Goal: Transaction & Acquisition: Purchase product/service

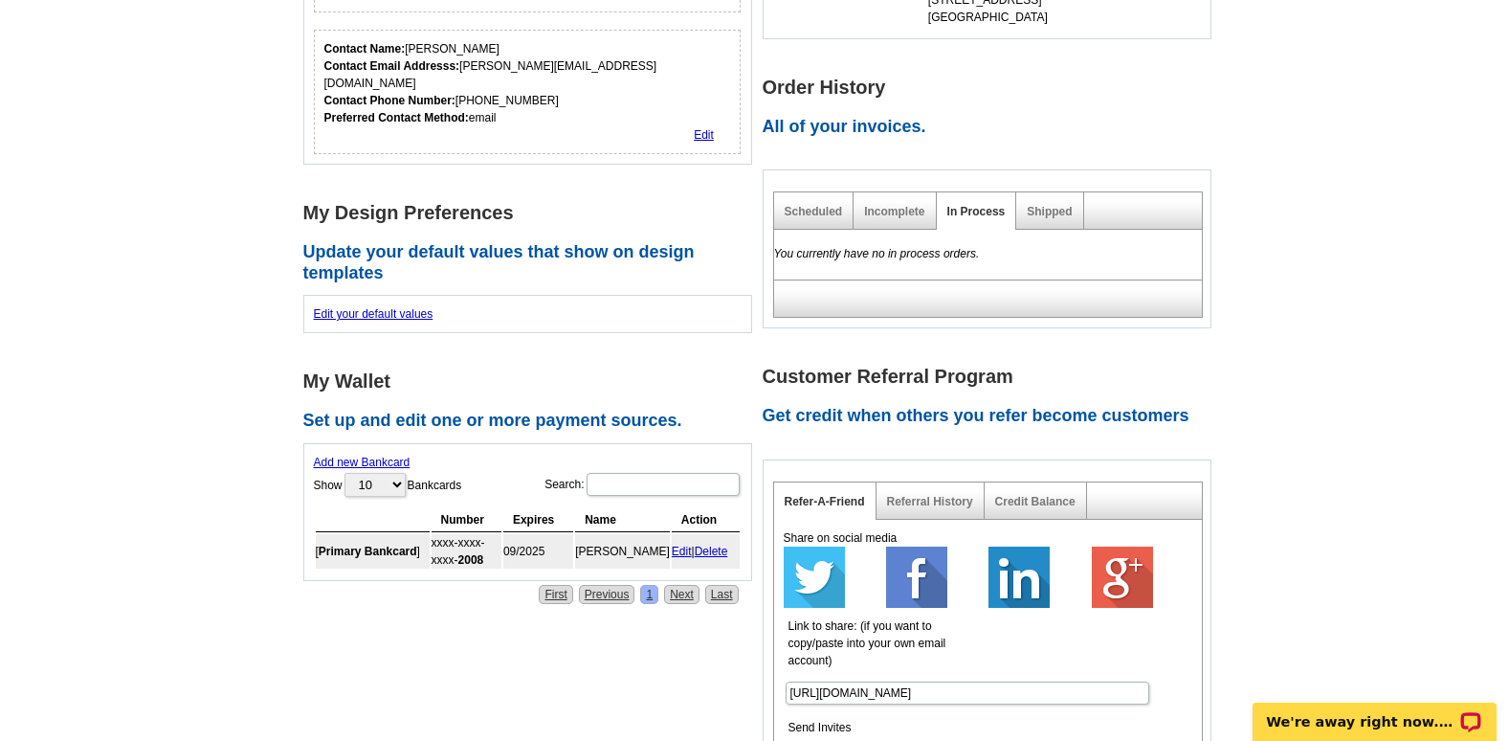
scroll to position [478, 0]
click at [721, 543] on link "Delete" at bounding box center [711, 549] width 33 height 13
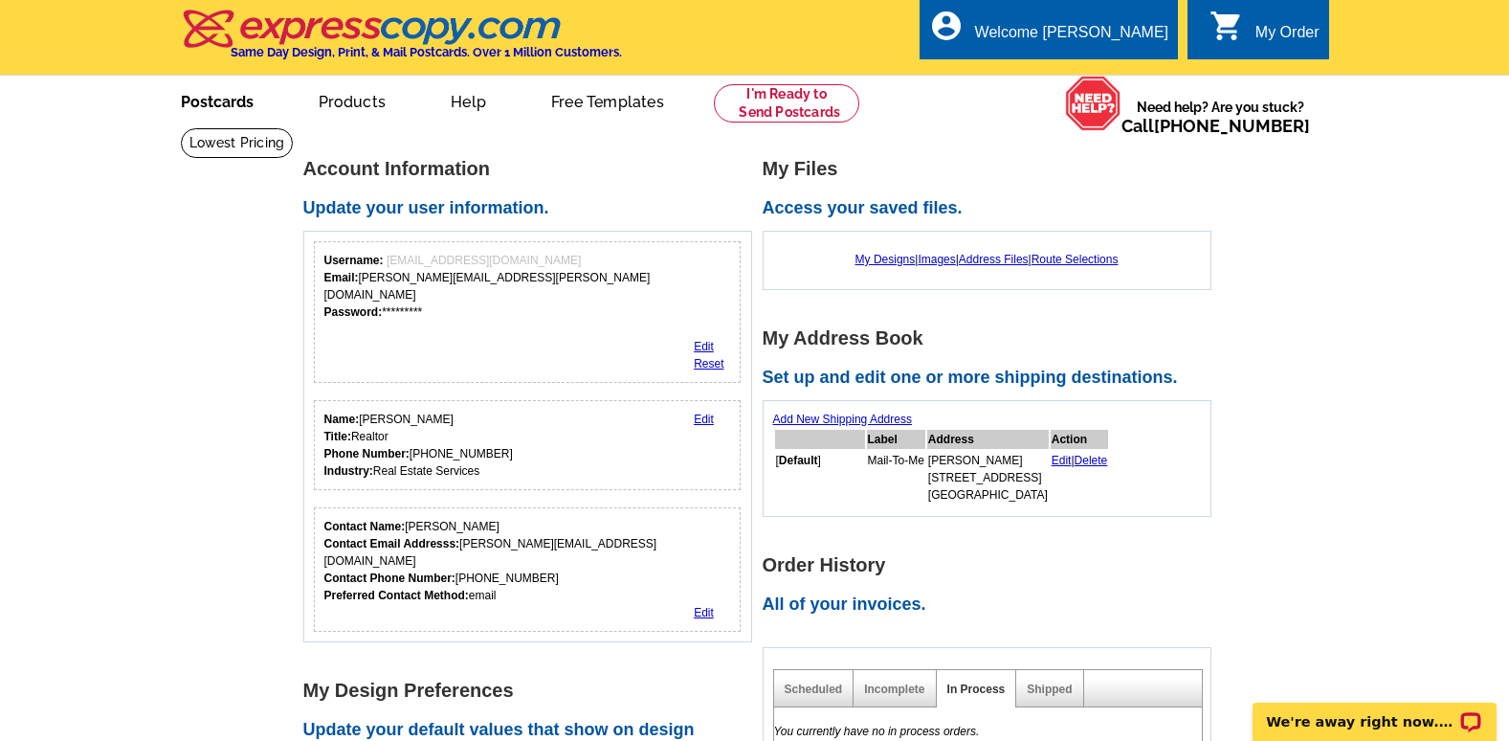
click at [227, 99] on link "Postcards" at bounding box center [217, 99] width 134 height 45
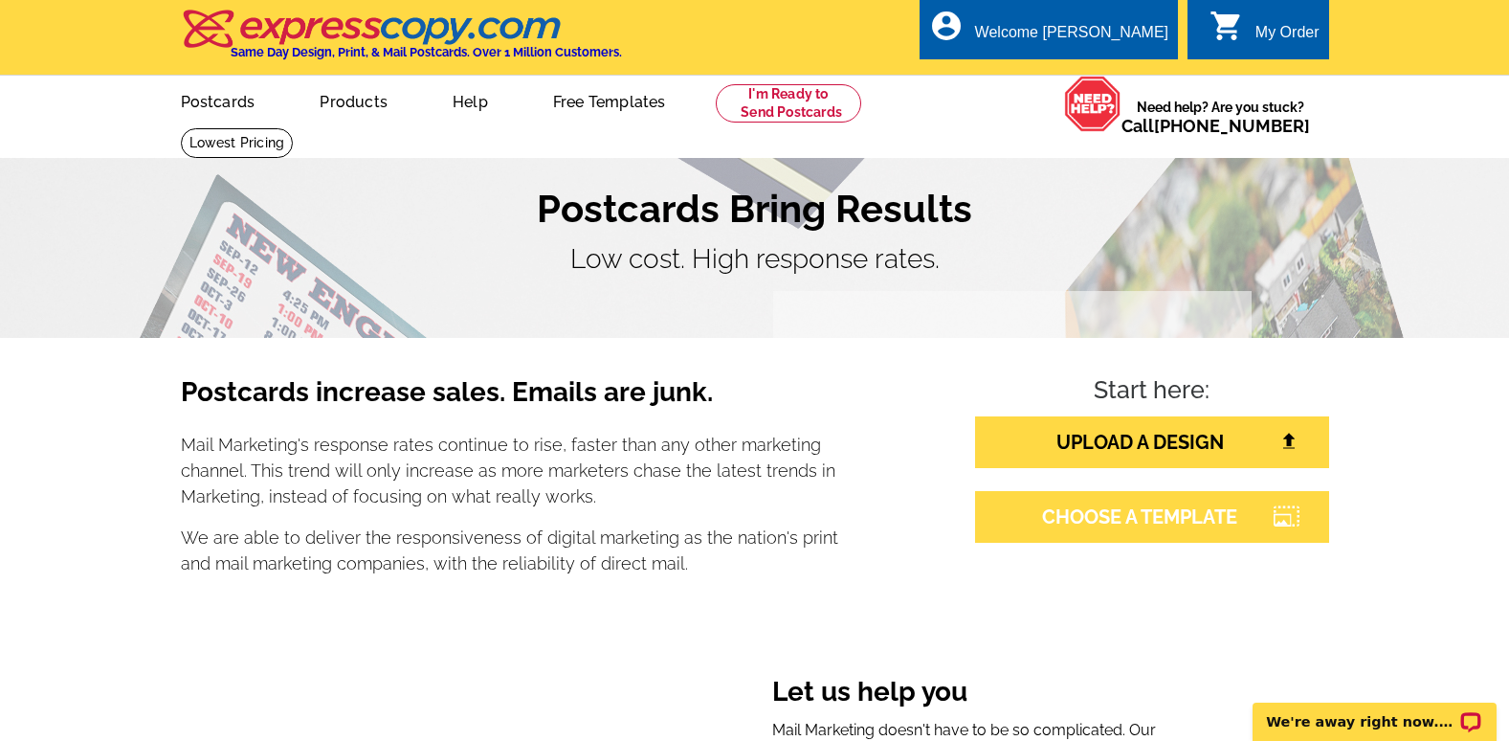
click at [1162, 516] on link "CHOOSE A TEMPLATE" at bounding box center [1152, 517] width 354 height 52
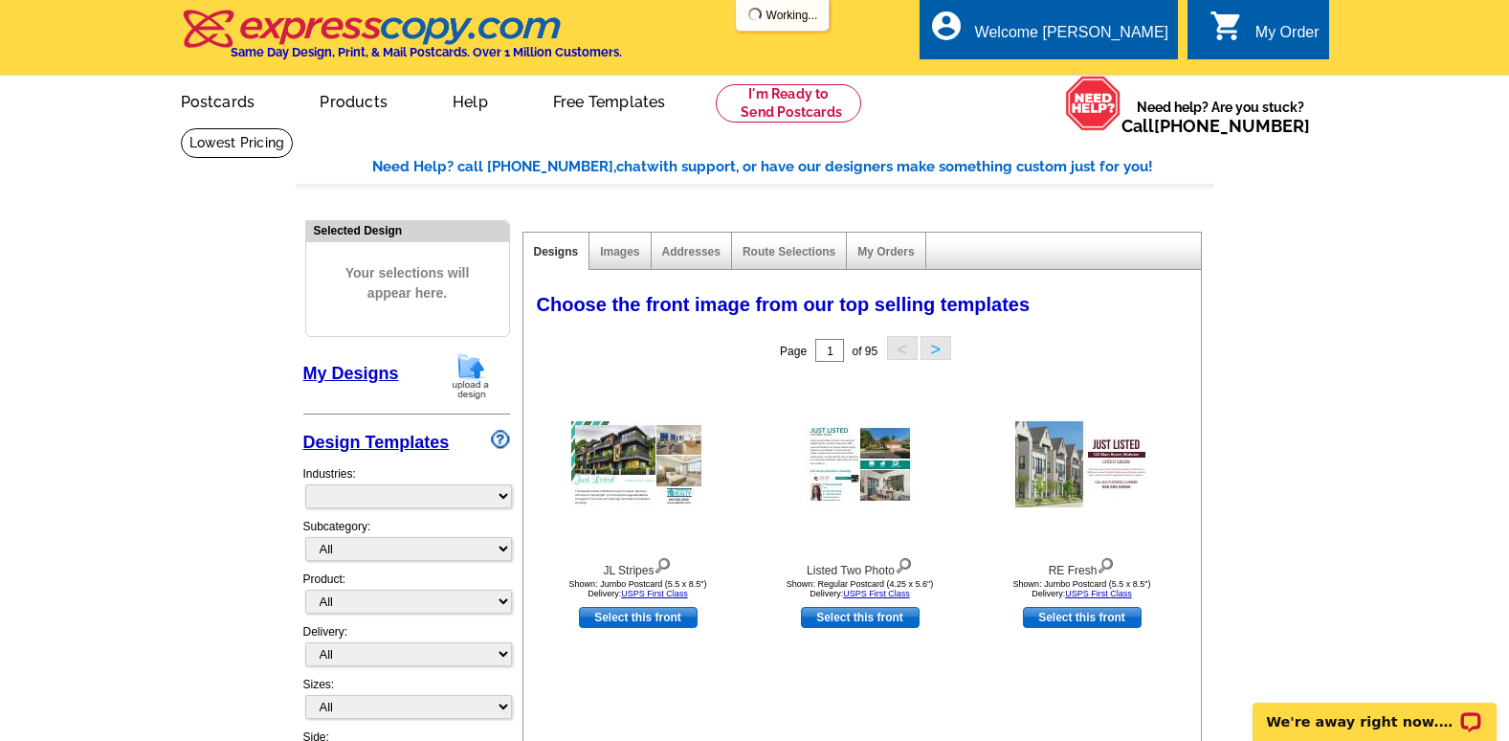
select select "785"
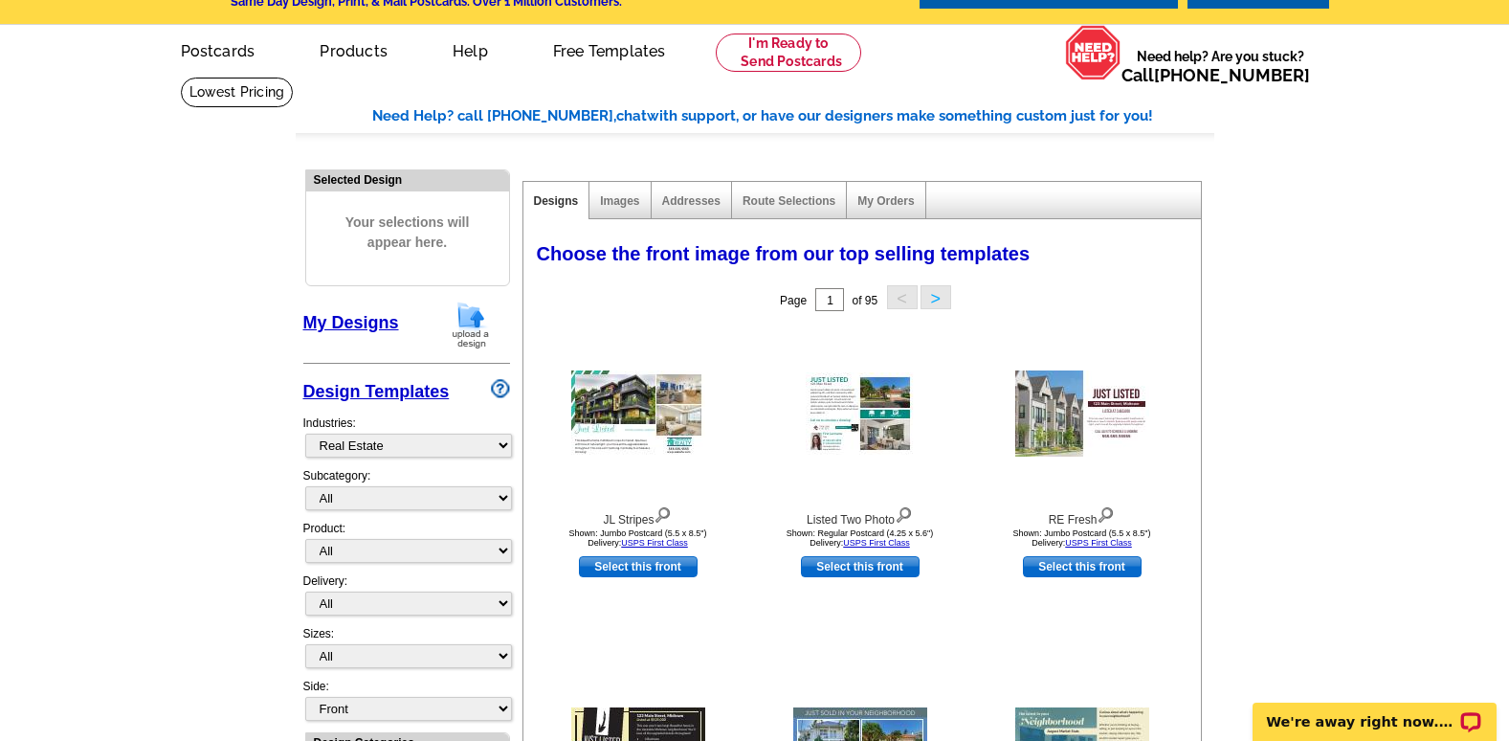
scroll to position [96, 0]
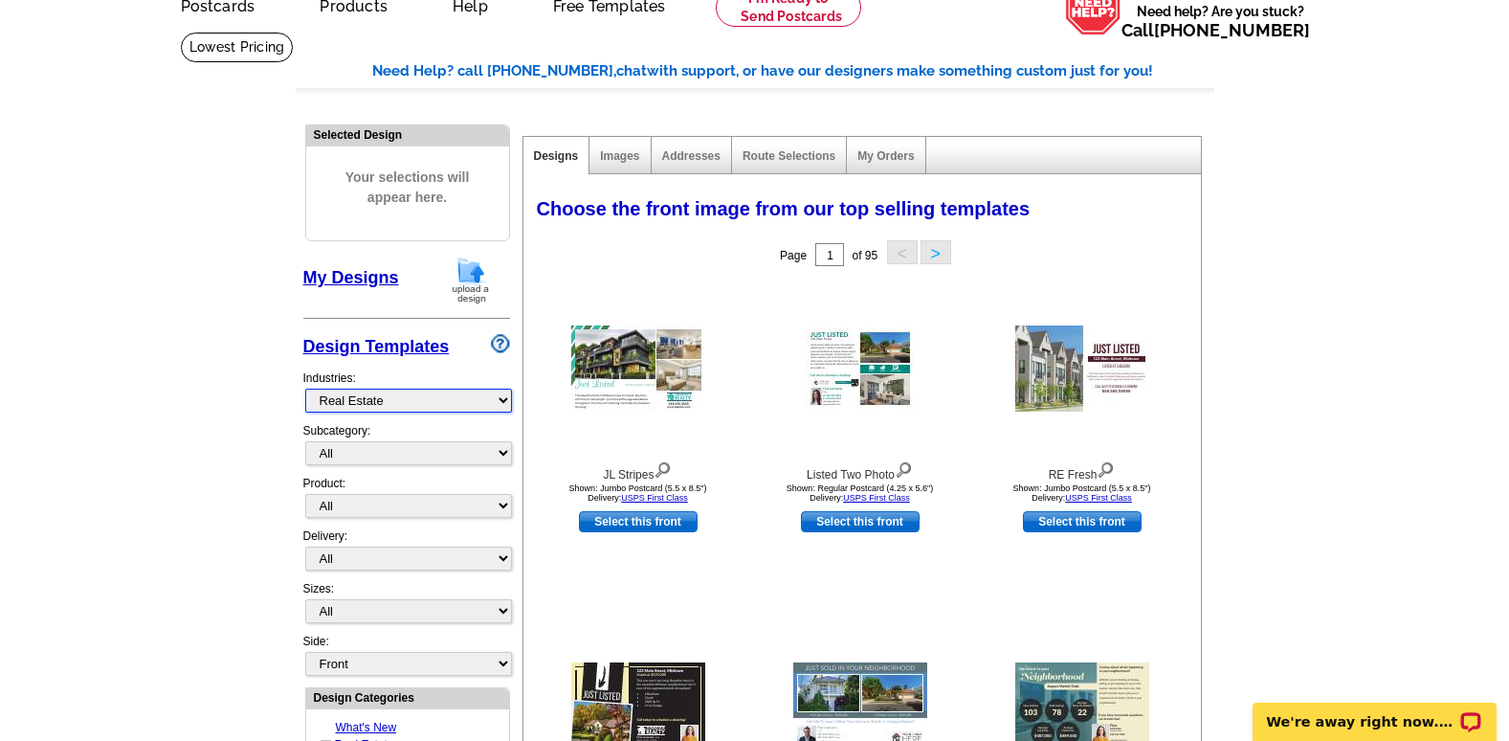
click at [382, 401] on select "What's New Real Estate Mortgage Insurance HVAC Dental Solar EDDM - NEW! Calenda…" at bounding box center [408, 400] width 207 height 24
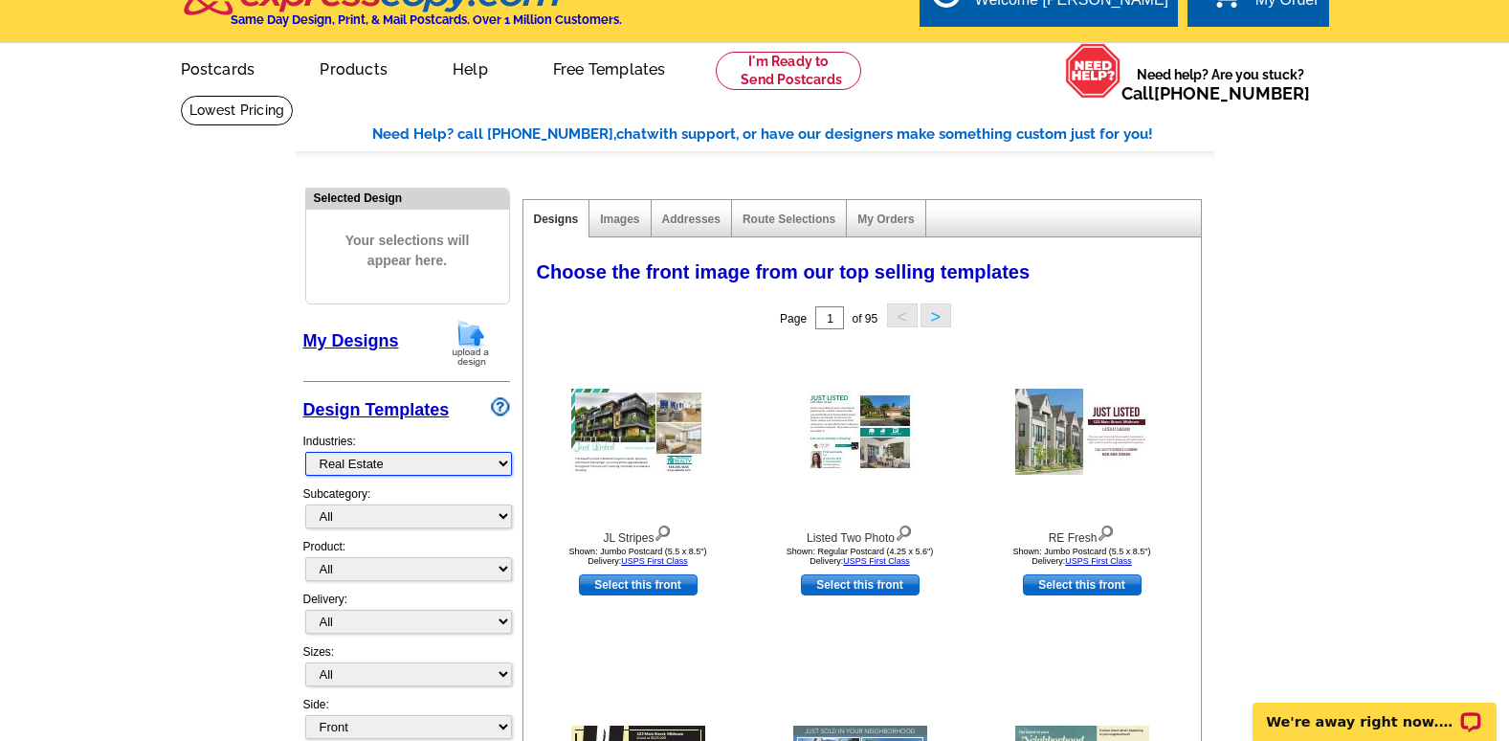
scroll to position [0, 0]
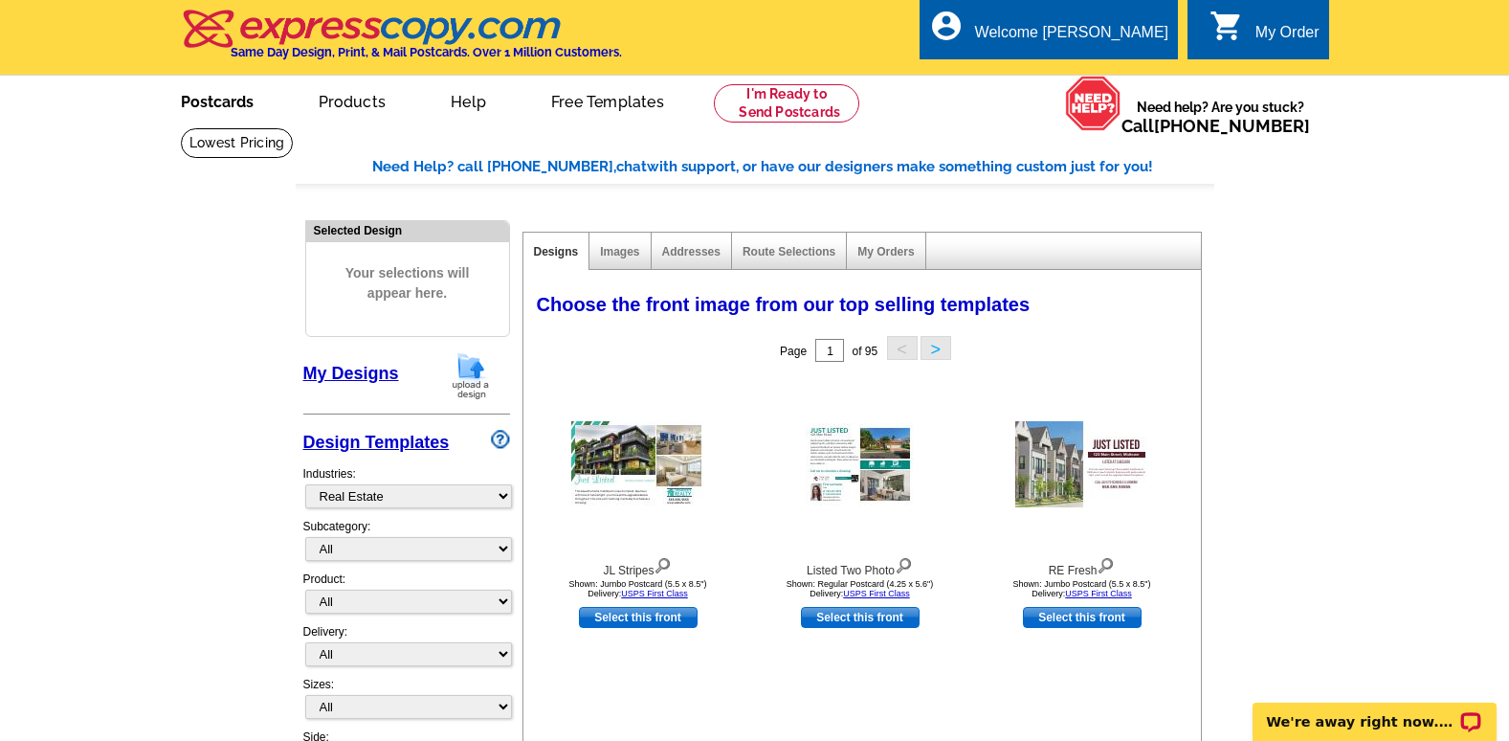
click at [217, 100] on link "Postcards" at bounding box center [217, 99] width 134 height 45
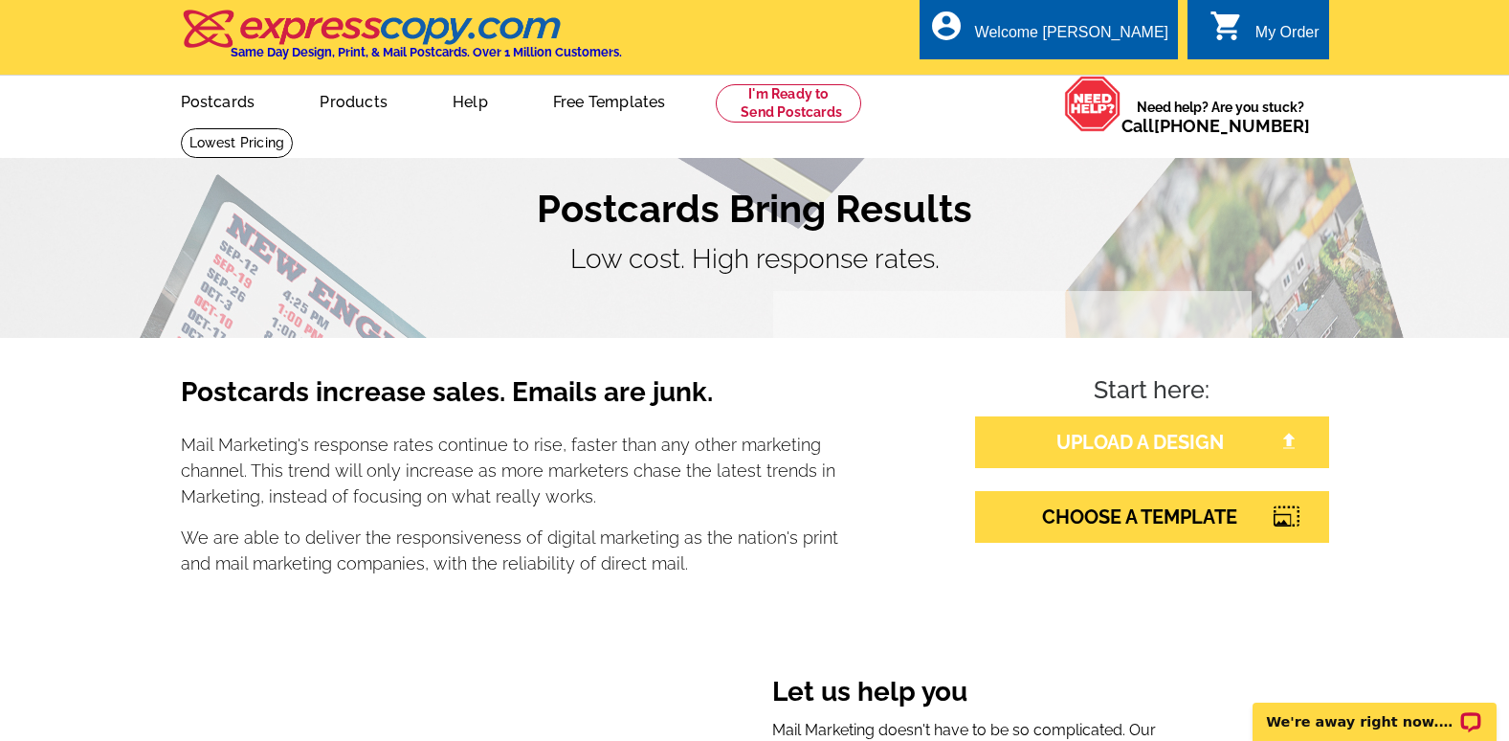
click at [1141, 447] on link "UPLOAD A DESIGN" at bounding box center [1152, 442] width 354 height 52
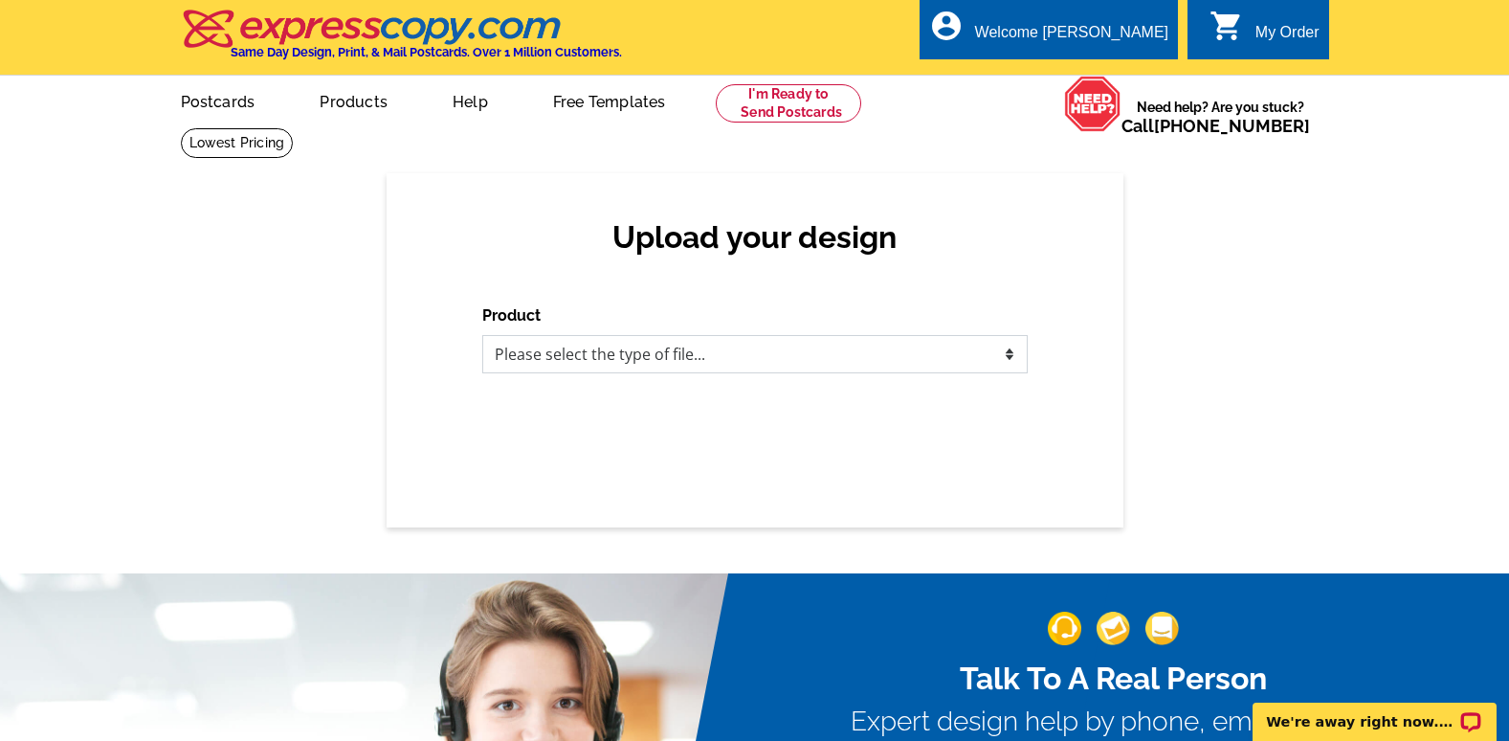
click at [612, 358] on select "Please select the type of file... Postcards Business Cards Letters and flyers G…" at bounding box center [754, 354] width 545 height 38
select select "1"
click at [482, 336] on select "Please select the type of file... Postcards Business Cards Letters and flyers G…" at bounding box center [754, 354] width 545 height 38
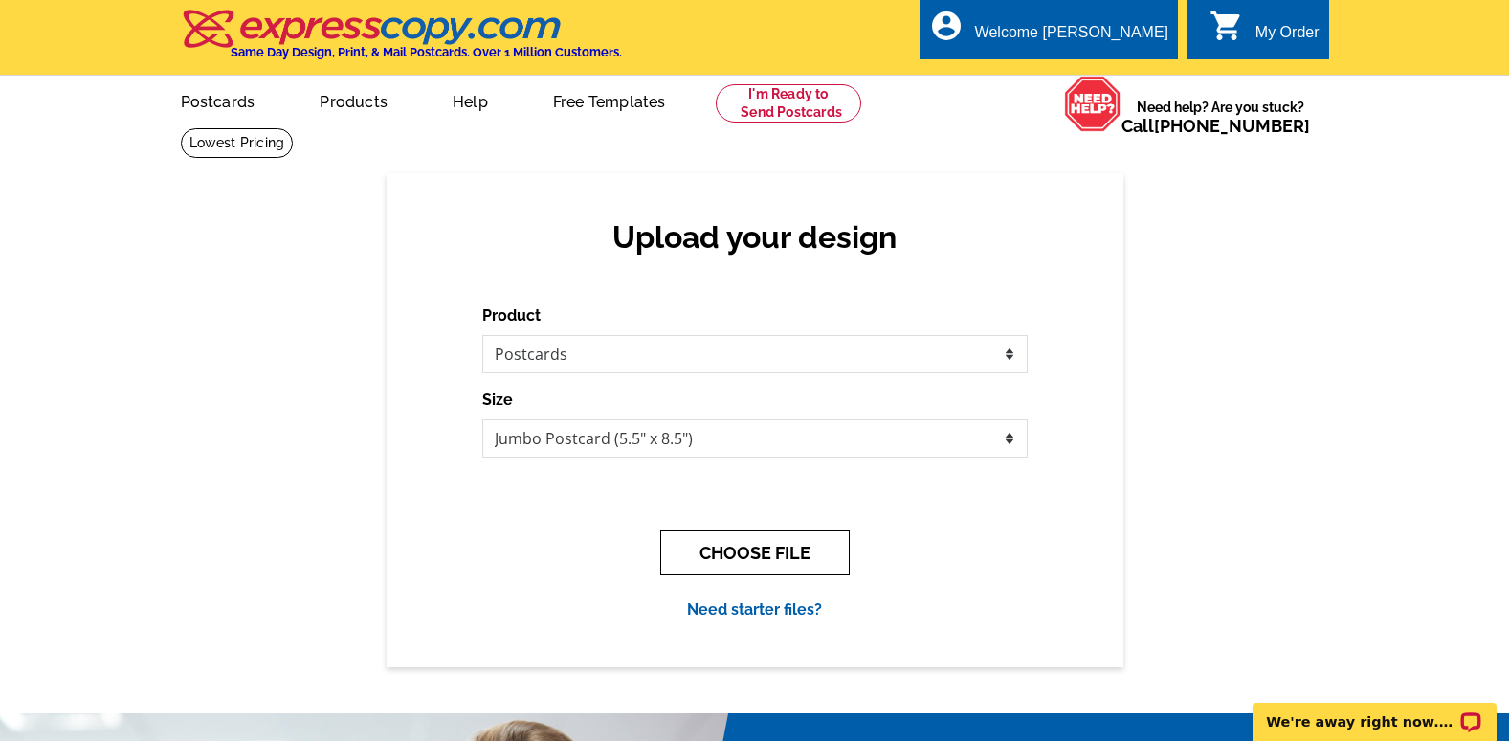
click at [764, 551] on button "CHOOSE FILE" at bounding box center [754, 552] width 189 height 45
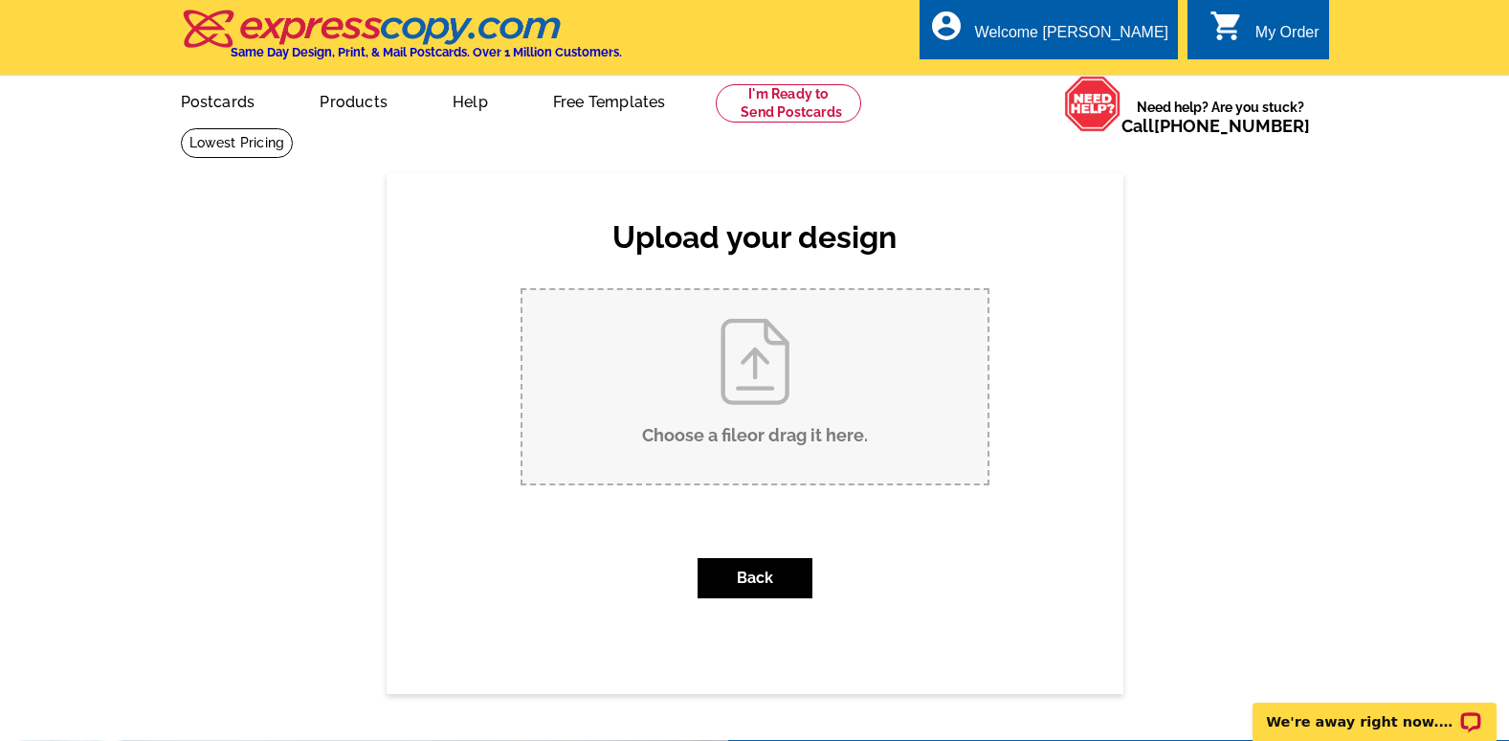
click at [726, 394] on input "Choose a file or drag it here ." at bounding box center [754, 386] width 465 height 193
type input "C:\fakepath\BOLO postcard.pdf"
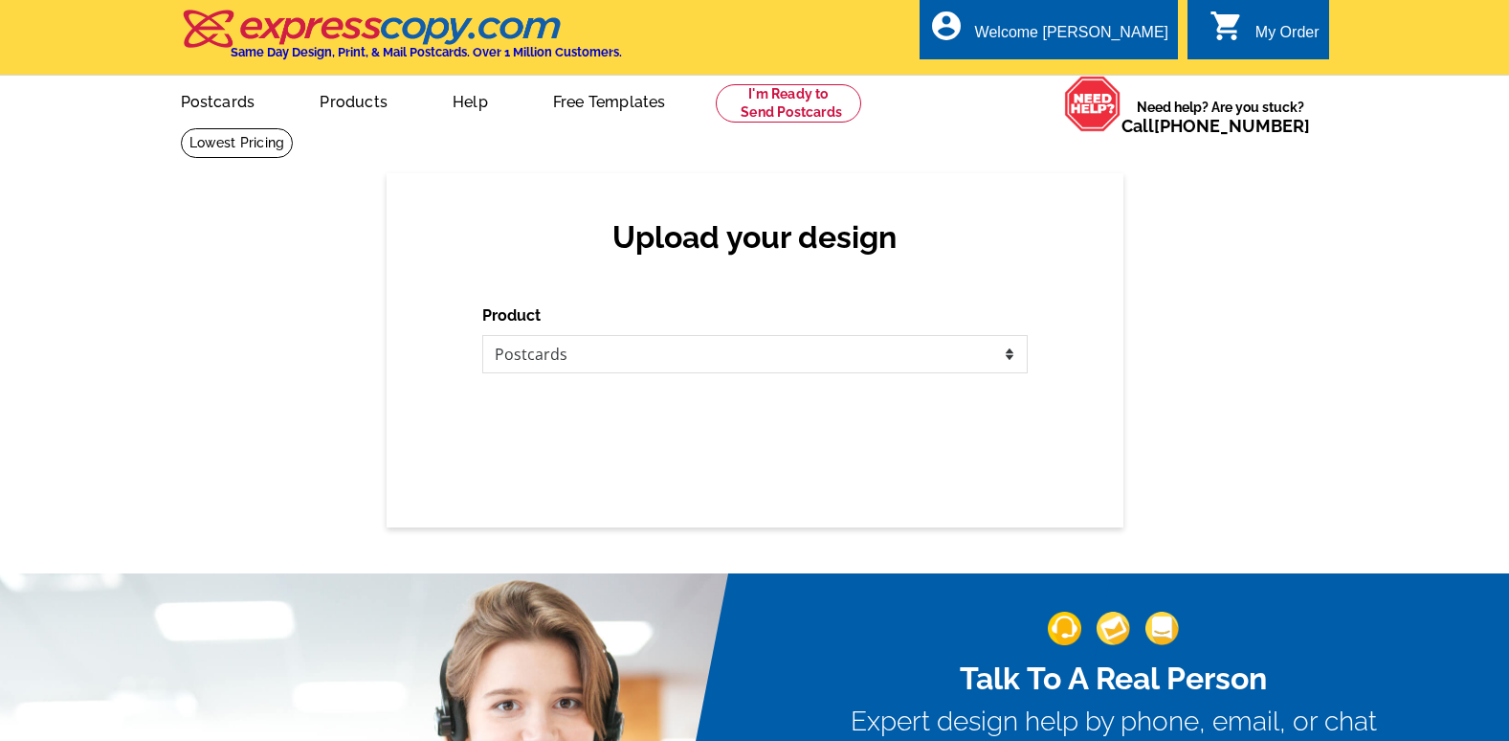
select select "1"
click at [634, 362] on select "Please select the type of file... Postcards Business Cards Letters and flyers G…" at bounding box center [754, 354] width 545 height 38
click at [482, 336] on select "Please select the type of file... Postcards Business Cards Letters and flyers G…" at bounding box center [754, 354] width 545 height 38
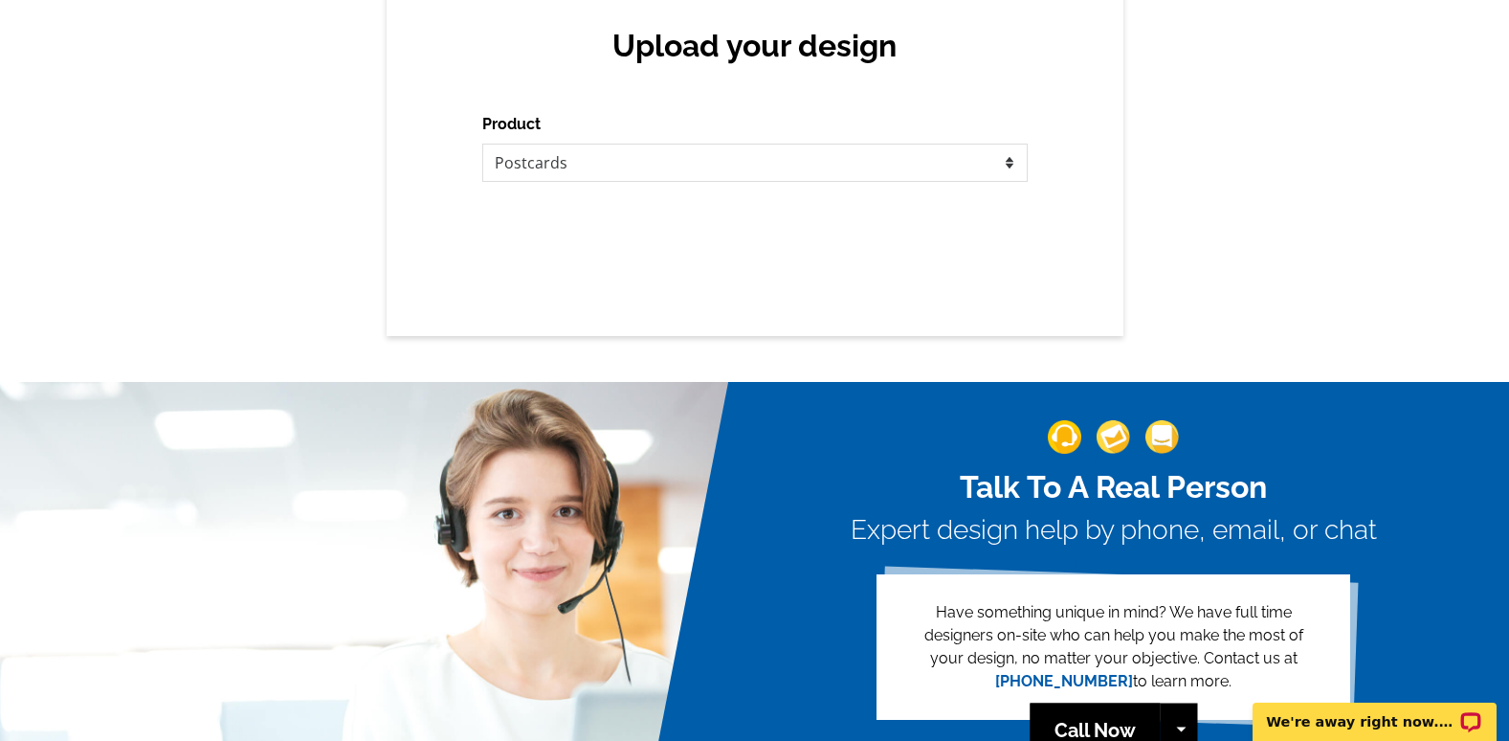
click at [655, 264] on div "Upload your design Product Please select the type of file... Postcards Business…" at bounding box center [755, 159] width 737 height 354
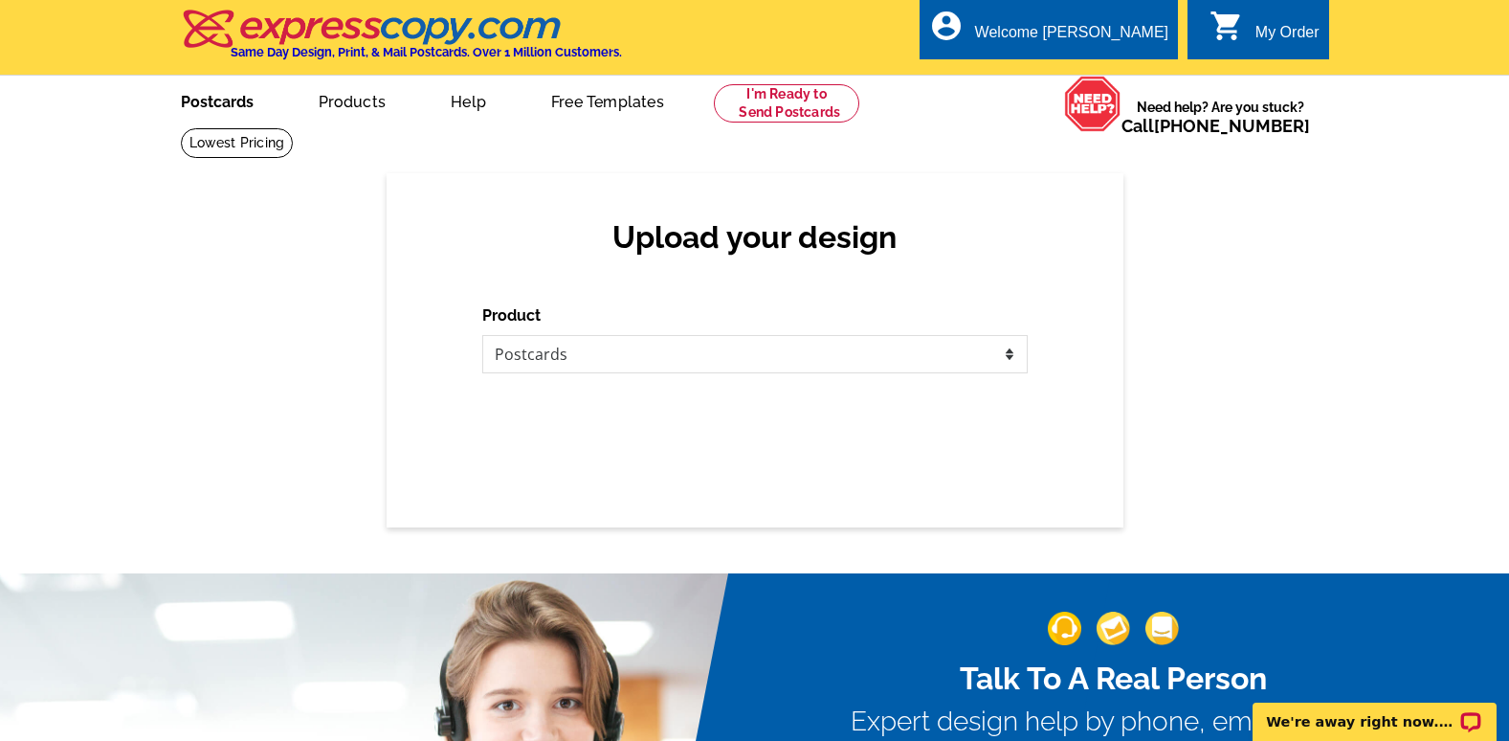
click at [218, 99] on link "Postcards" at bounding box center [217, 99] width 134 height 45
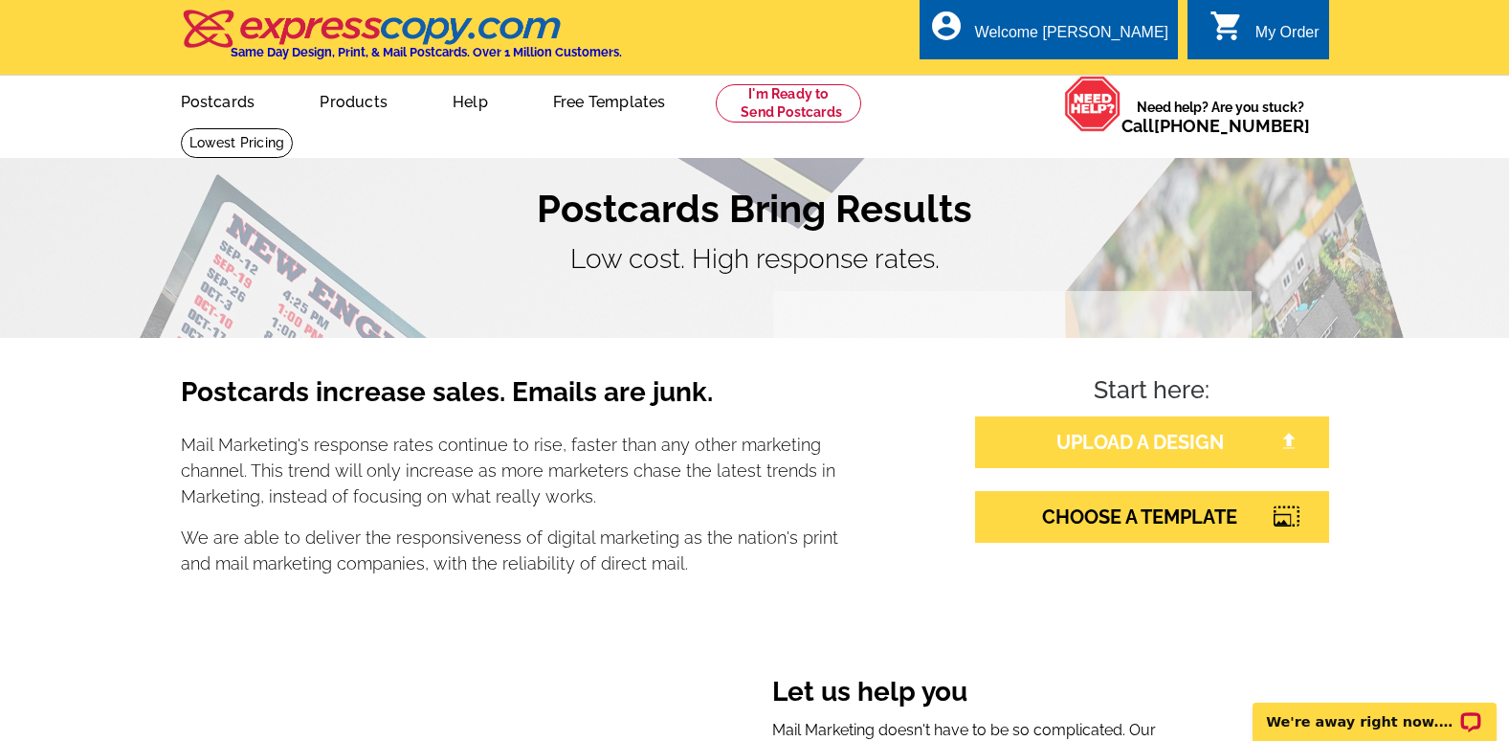
click at [1180, 454] on link "UPLOAD A DESIGN" at bounding box center [1152, 442] width 354 height 52
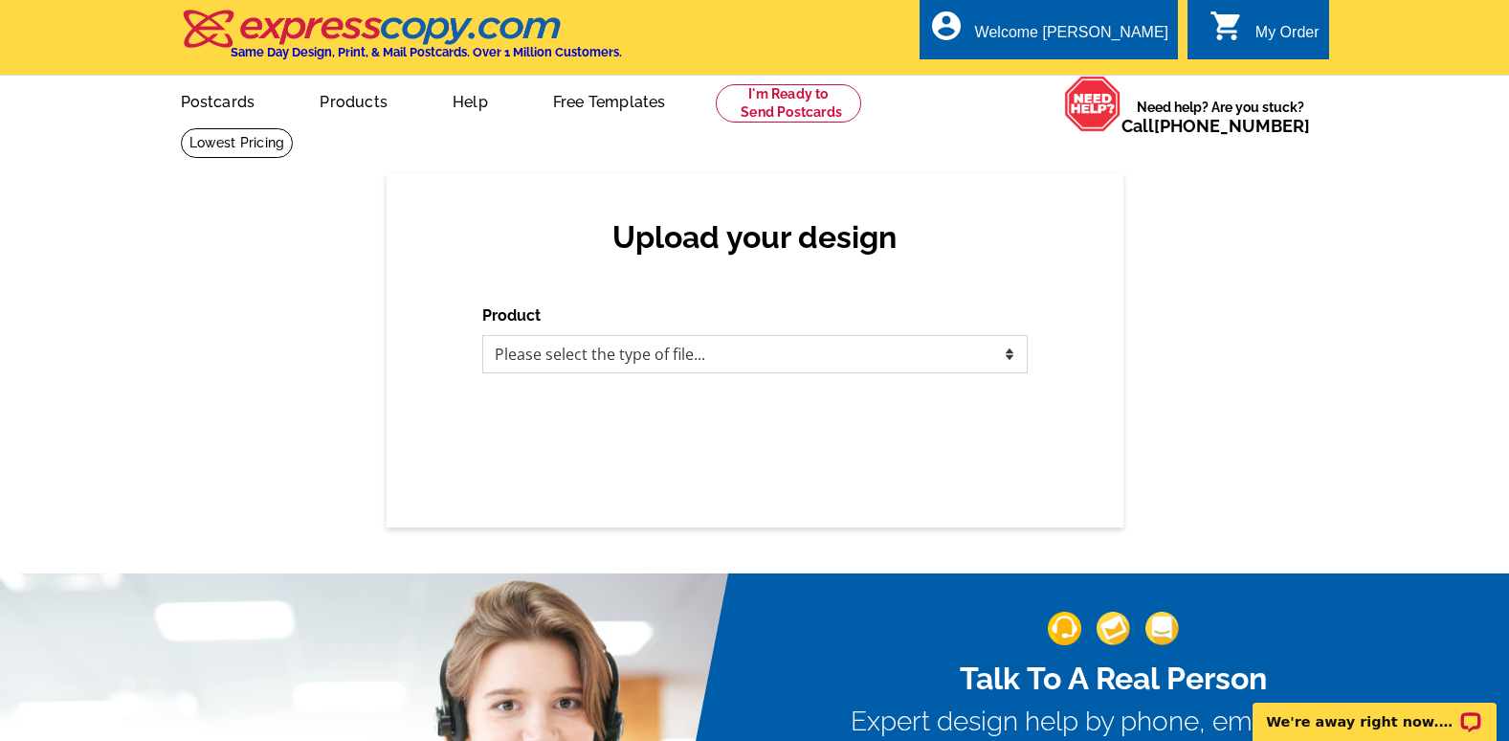
click at [602, 350] on select "Please select the type of file... Postcards Business Cards Letters and flyers G…" at bounding box center [754, 354] width 545 height 38
select select "1"
click at [482, 336] on select "Please select the type of file... Postcards Business Cards Letters and flyers G…" at bounding box center [754, 354] width 545 height 38
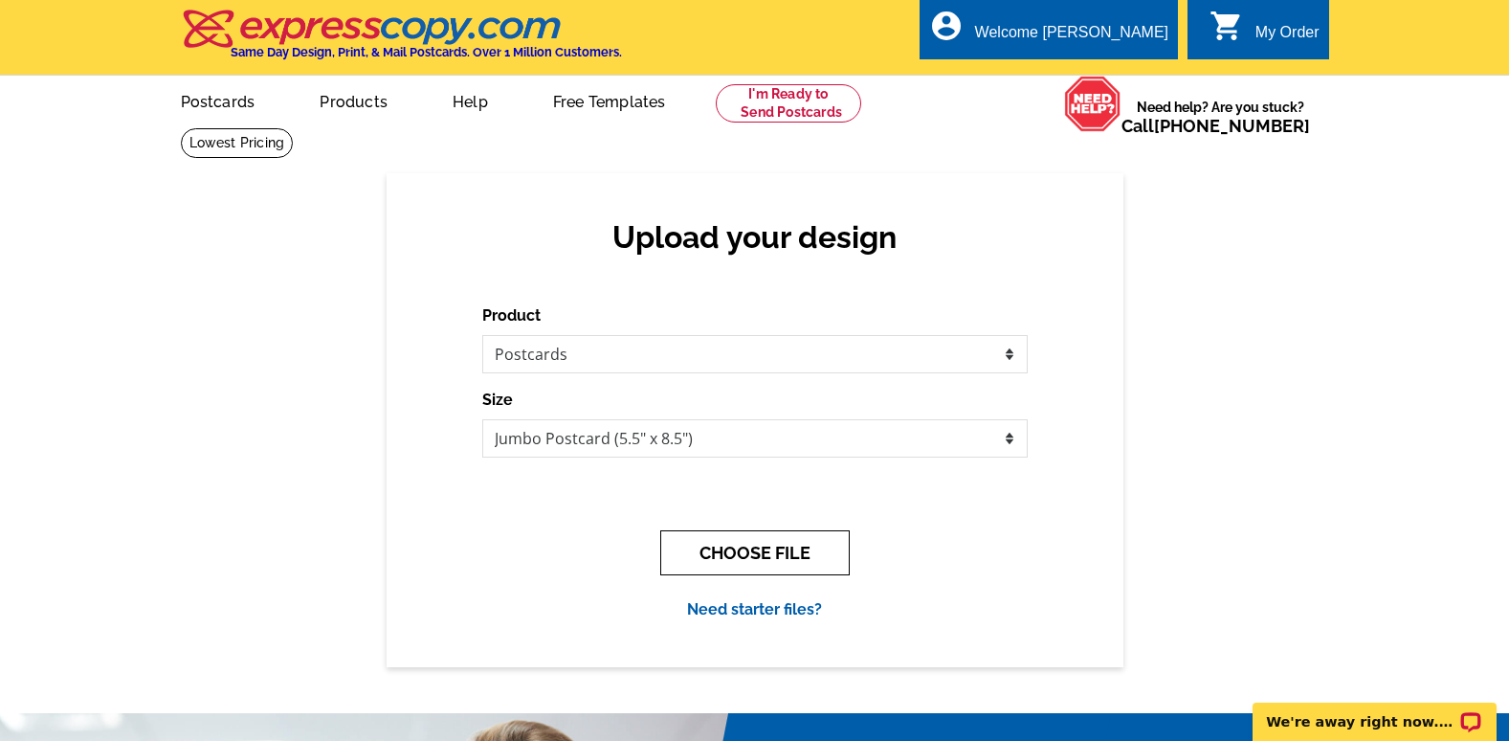
click at [741, 543] on button "CHOOSE FILE" at bounding box center [754, 552] width 189 height 45
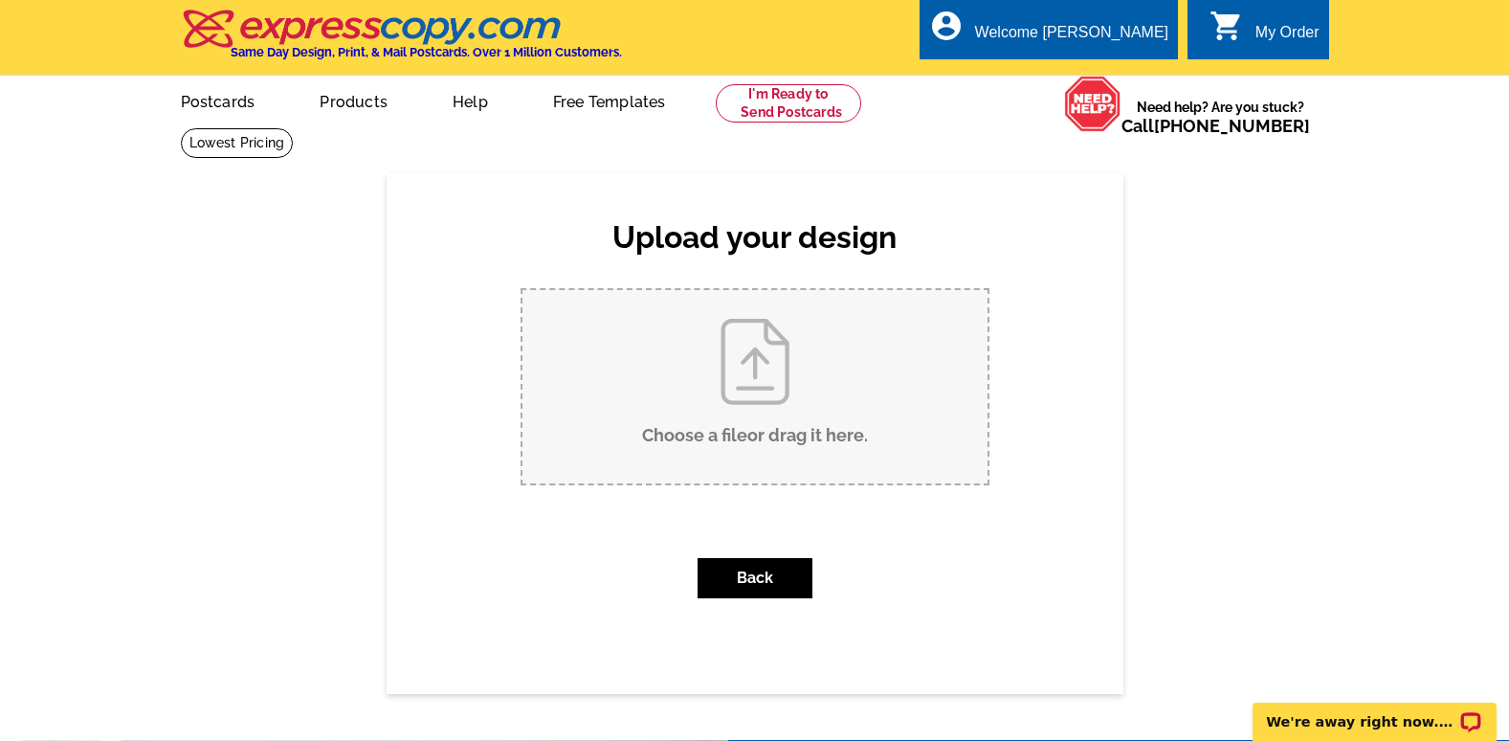
click at [776, 380] on input "Choose a file or drag it here ." at bounding box center [754, 386] width 465 height 193
type input "C:\fakepath\BOLO postcard.pdf"
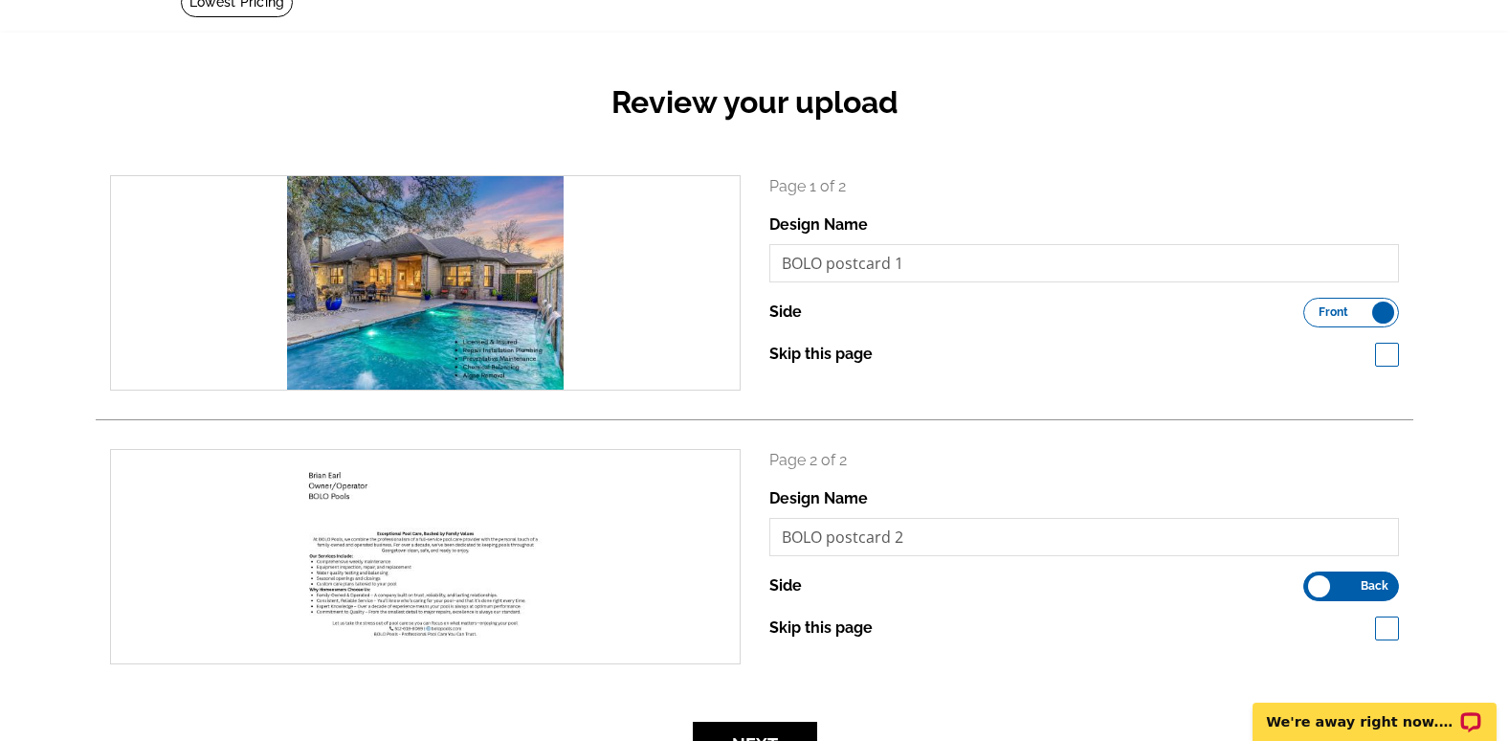
scroll to position [191, 0]
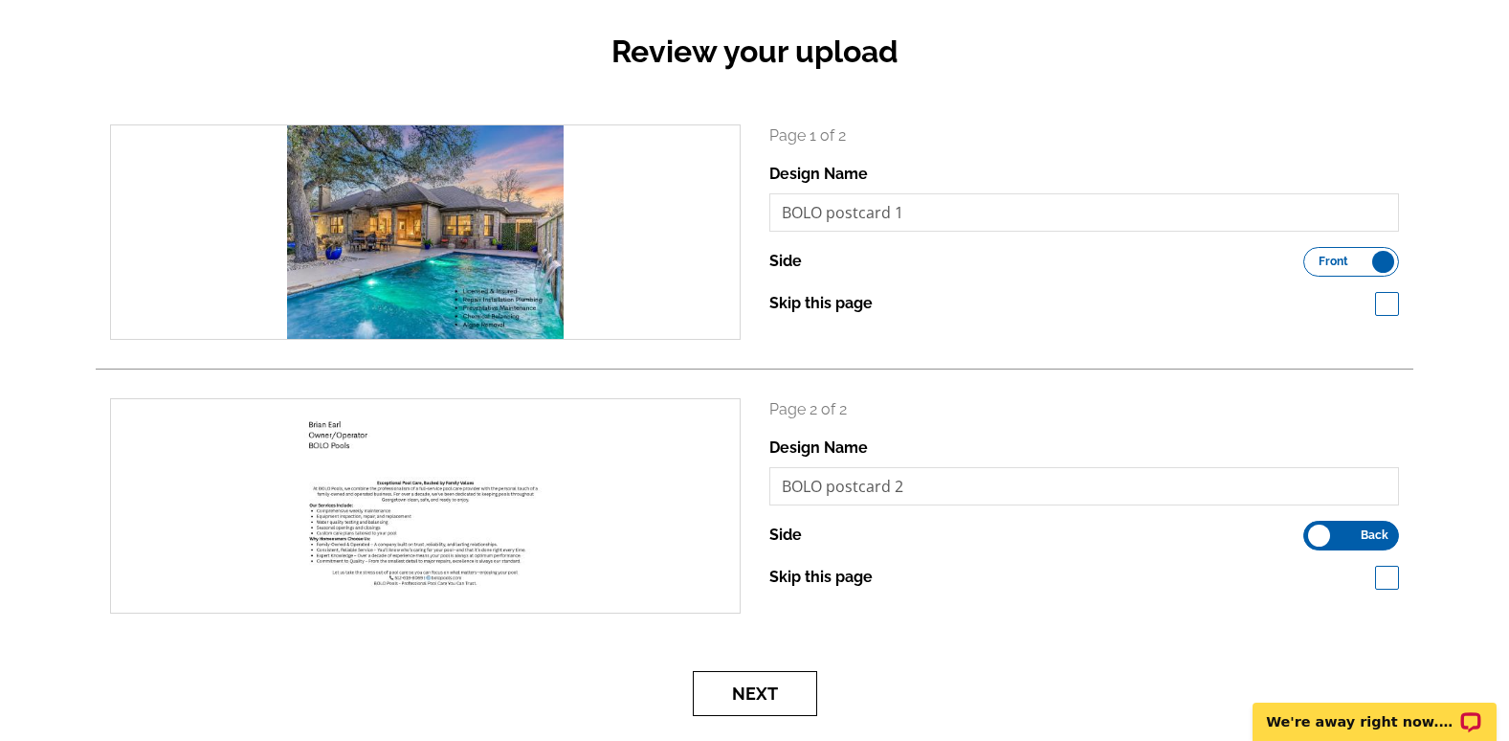
click at [747, 696] on button "Next" at bounding box center [755, 693] width 124 height 45
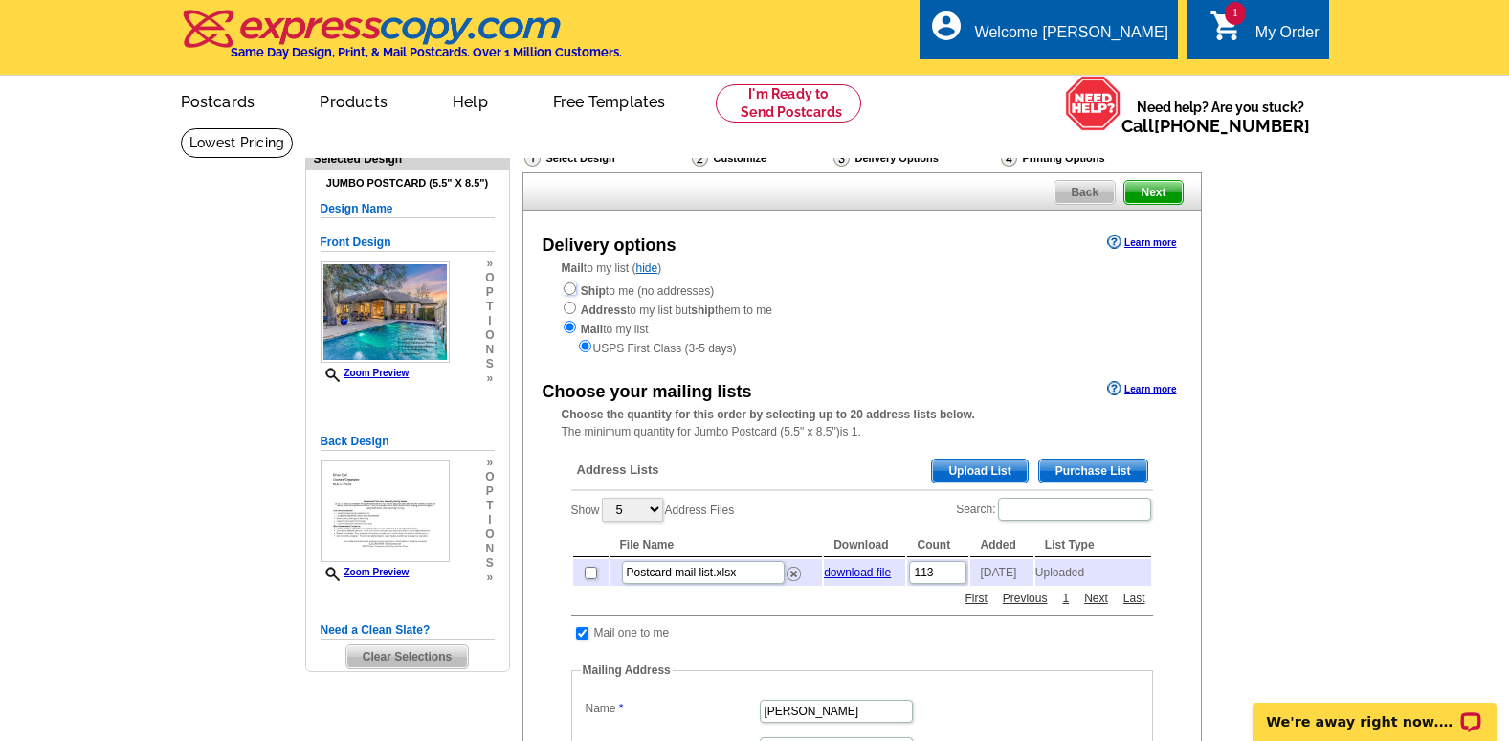
click at [570, 291] on input "radio" at bounding box center [570, 288] width 12 height 12
radio input "true"
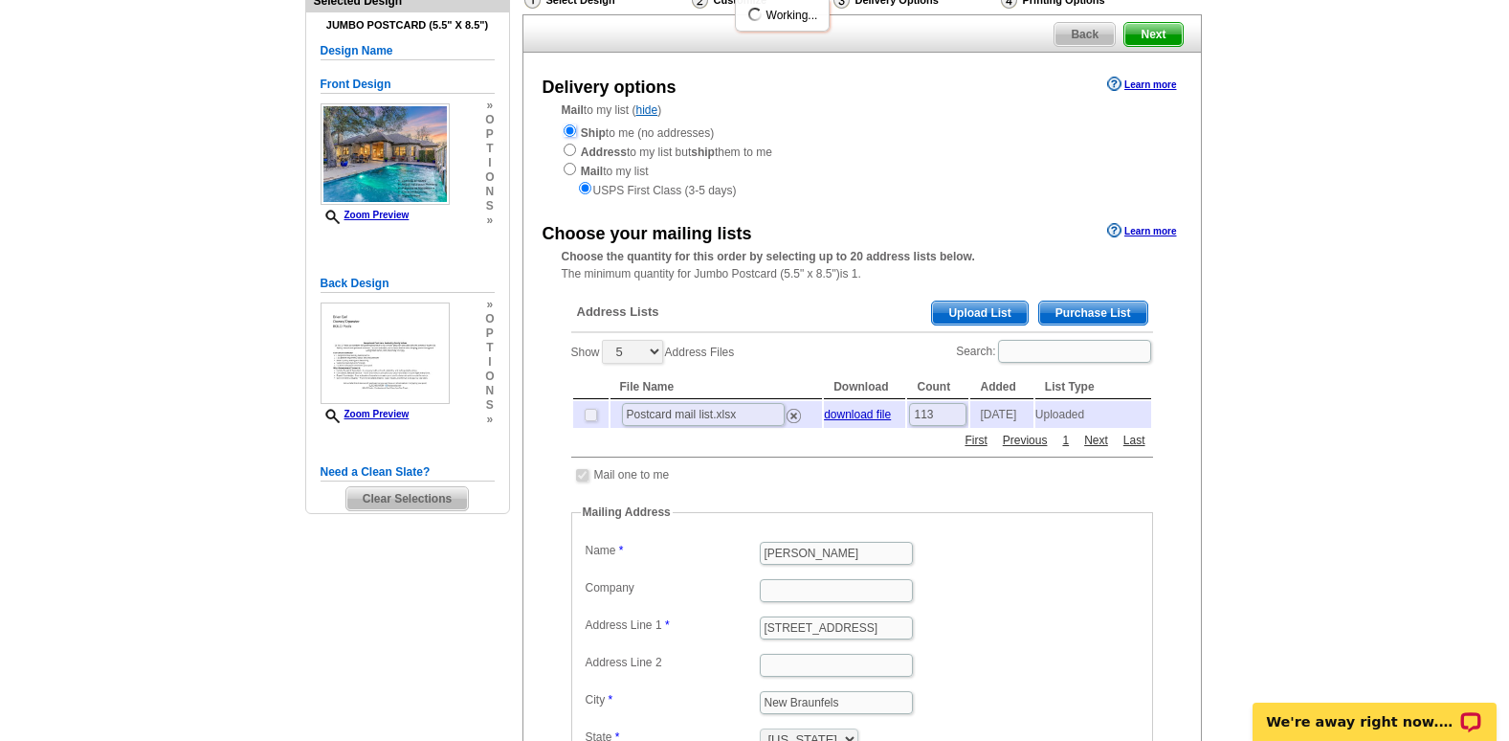
scroll to position [287, 0]
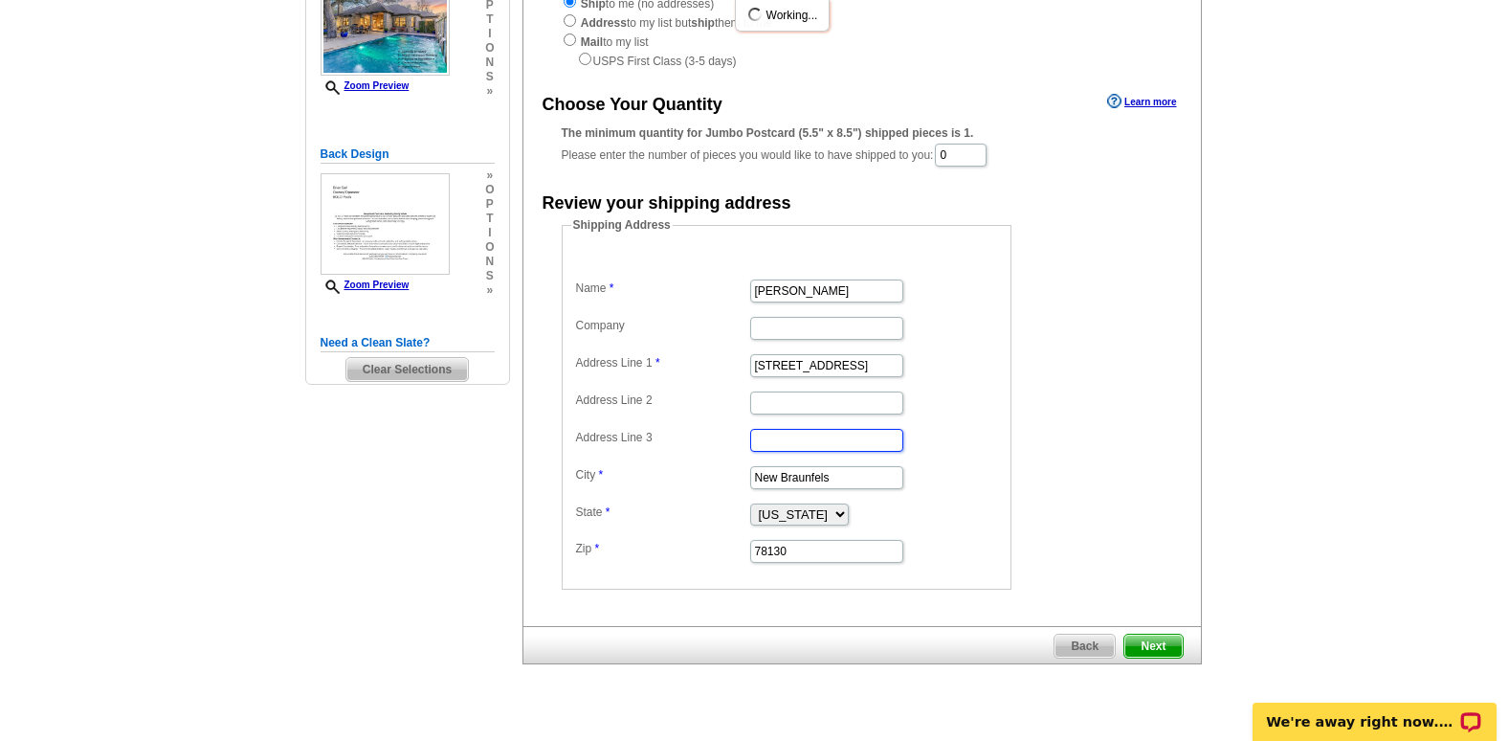
click at [857, 433] on input "Address Line 3" at bounding box center [826, 440] width 153 height 23
click at [872, 369] on input "527 Frostwood Drive" at bounding box center [826, 365] width 153 height 23
click at [869, 368] on input "527 Frostwood Drive" at bounding box center [826, 365] width 153 height 23
click at [868, 368] on input "527 Frostwood Drive" at bounding box center [826, 365] width 153 height 23
click at [875, 360] on input "527 Frostwood Drive" at bounding box center [826, 365] width 153 height 23
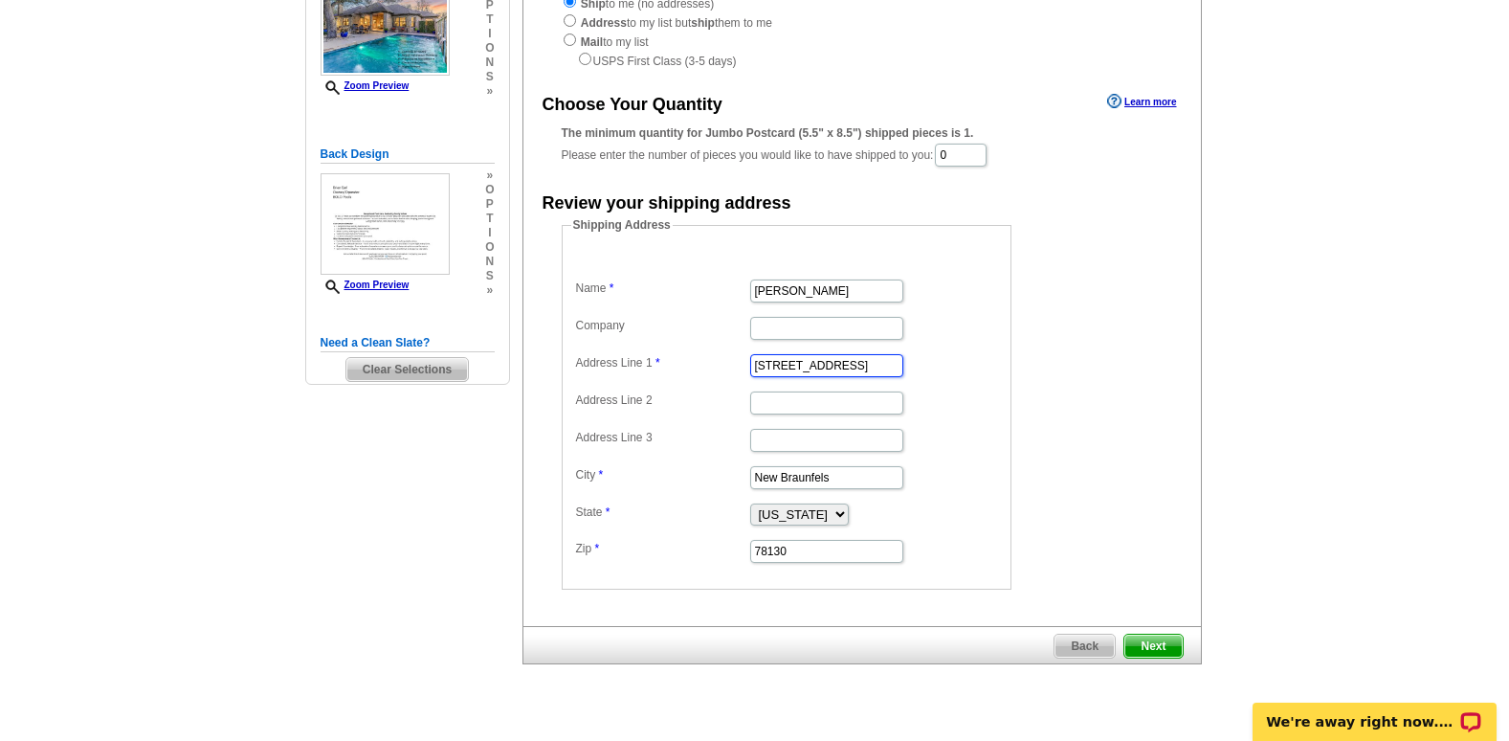
click at [878, 364] on input "527 Frostwood Drive" at bounding box center [826, 365] width 153 height 23
type input "5"
type input "[STREET_ADDRESS][PERSON_NAME]"
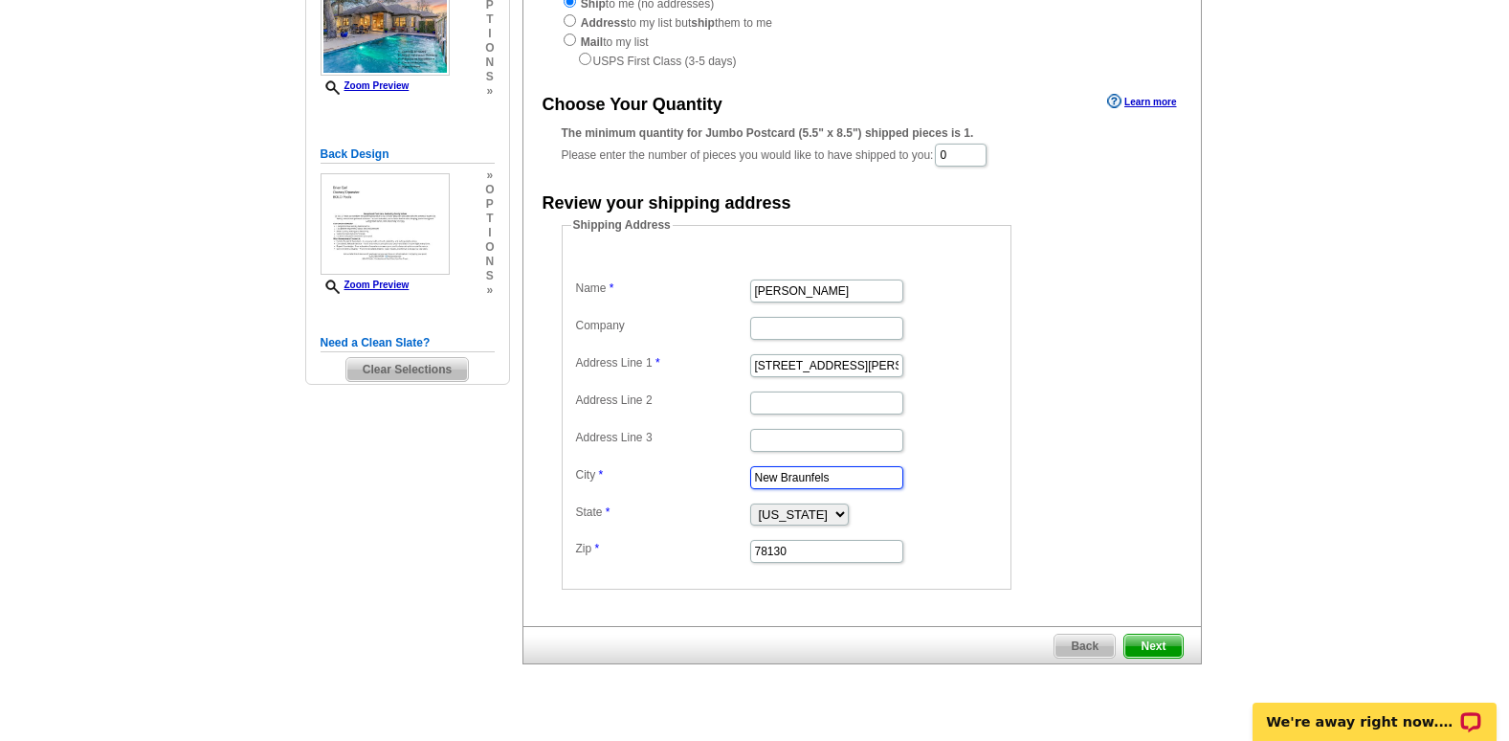
click at [867, 477] on input "New Braunfels" at bounding box center [826, 477] width 153 height 23
drag, startPoint x: 870, startPoint y: 470, endPoint x: 696, endPoint y: 478, distance: 174.3
click at [696, 478] on dl "Name Diana Kazazian Company Address Line 1 2412 Pearson Way Address Line 2 Addr…" at bounding box center [786, 407] width 431 height 315
type input "Round Rock"
click at [755, 547] on input "78130" at bounding box center [826, 551] width 153 height 23
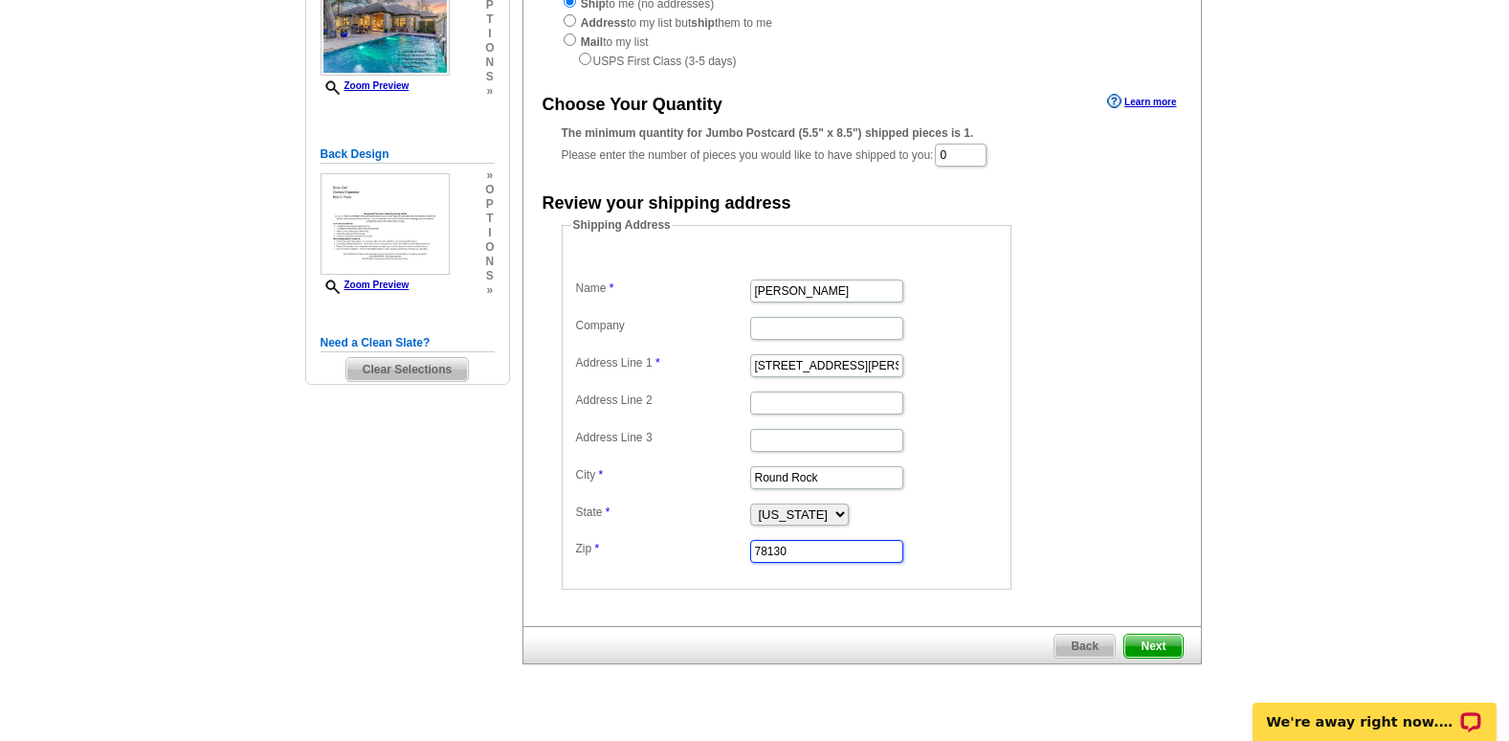
drag, startPoint x: 815, startPoint y: 557, endPoint x: 714, endPoint y: 552, distance: 101.5
click at [714, 552] on dl "Name Diana Kazazian Company Address Line 1 2412 Pearson Way Address Line 2 Addr…" at bounding box center [786, 407] width 431 height 315
click at [801, 555] on input "Zip" at bounding box center [826, 551] width 153 height 23
type input "78665"
click at [1101, 442] on form "Shipping Address Name Diana Kazazian Company Address Line 1 2412 Pearson Way Ad…" at bounding box center [862, 402] width 601 height 373
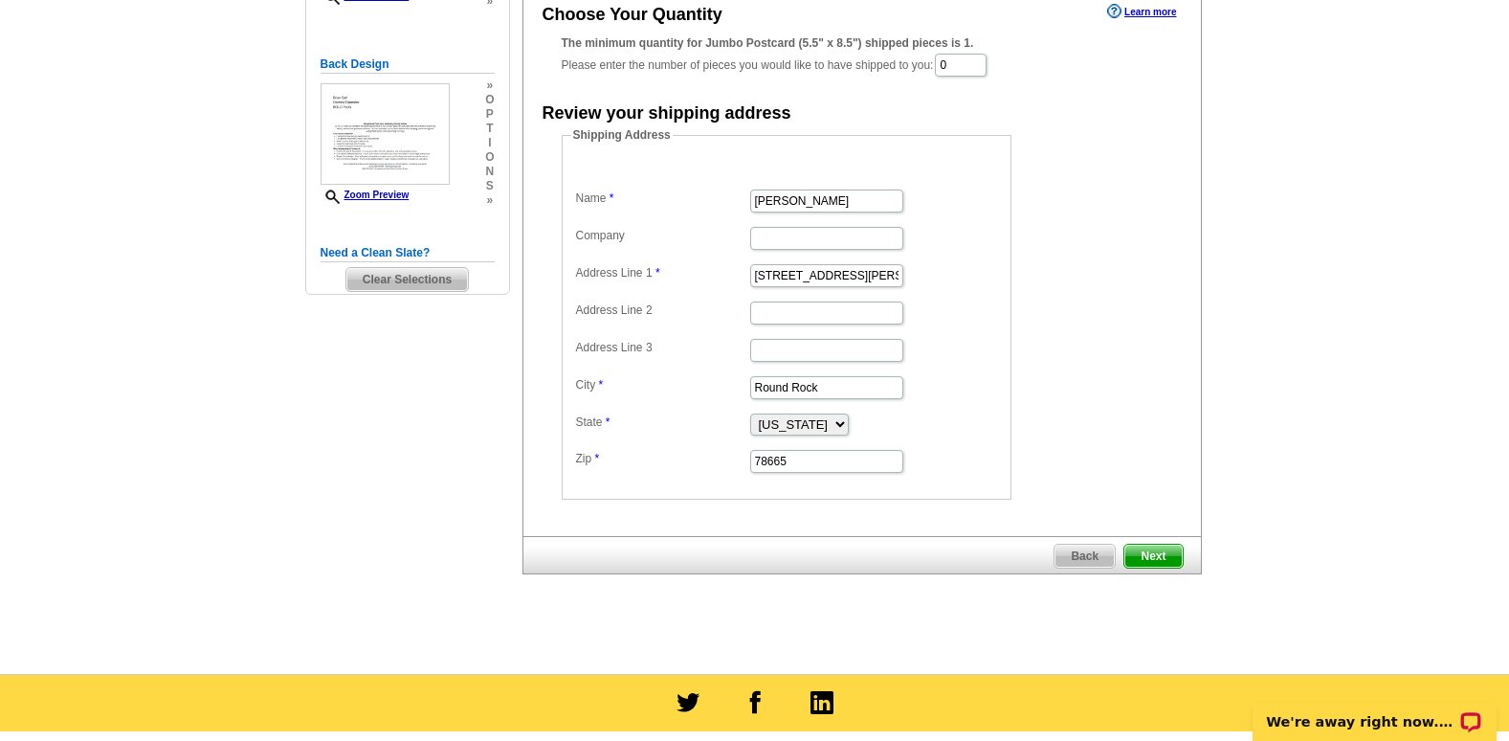
scroll to position [191, 0]
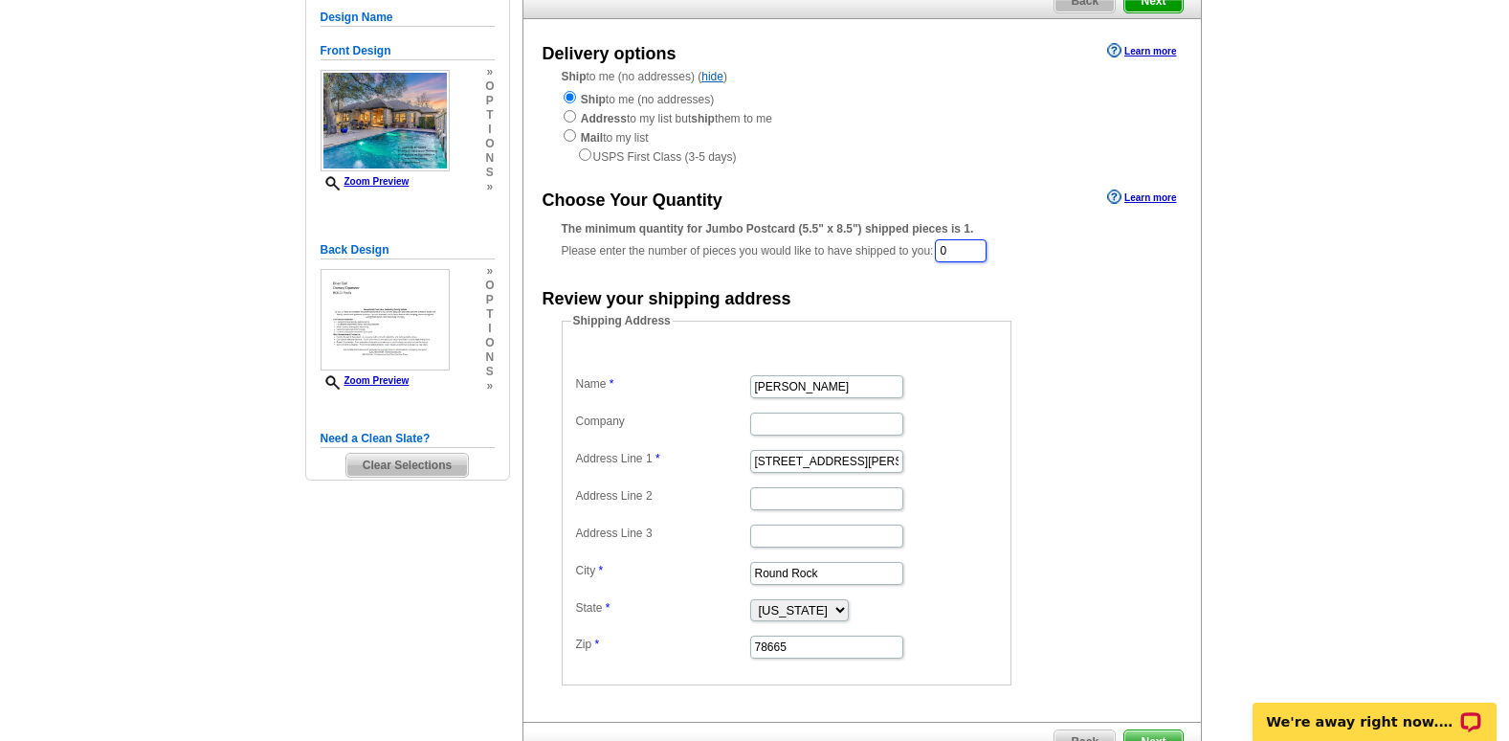
click at [983, 255] on input "0" at bounding box center [961, 250] width 52 height 23
drag, startPoint x: 975, startPoint y: 254, endPoint x: 857, endPoint y: 251, distance: 117.7
click at [857, 251] on div "The minimum quantity for Jumbo Postcard (5.5" x 8.5") shipped pieces is 1. Plea…" at bounding box center [862, 242] width 601 height 44
type input "100"
click at [1110, 316] on form "Shipping Address Name Diana Kazazian Company Address Line 1 2412 Pearson Way Ad…" at bounding box center [862, 500] width 601 height 373
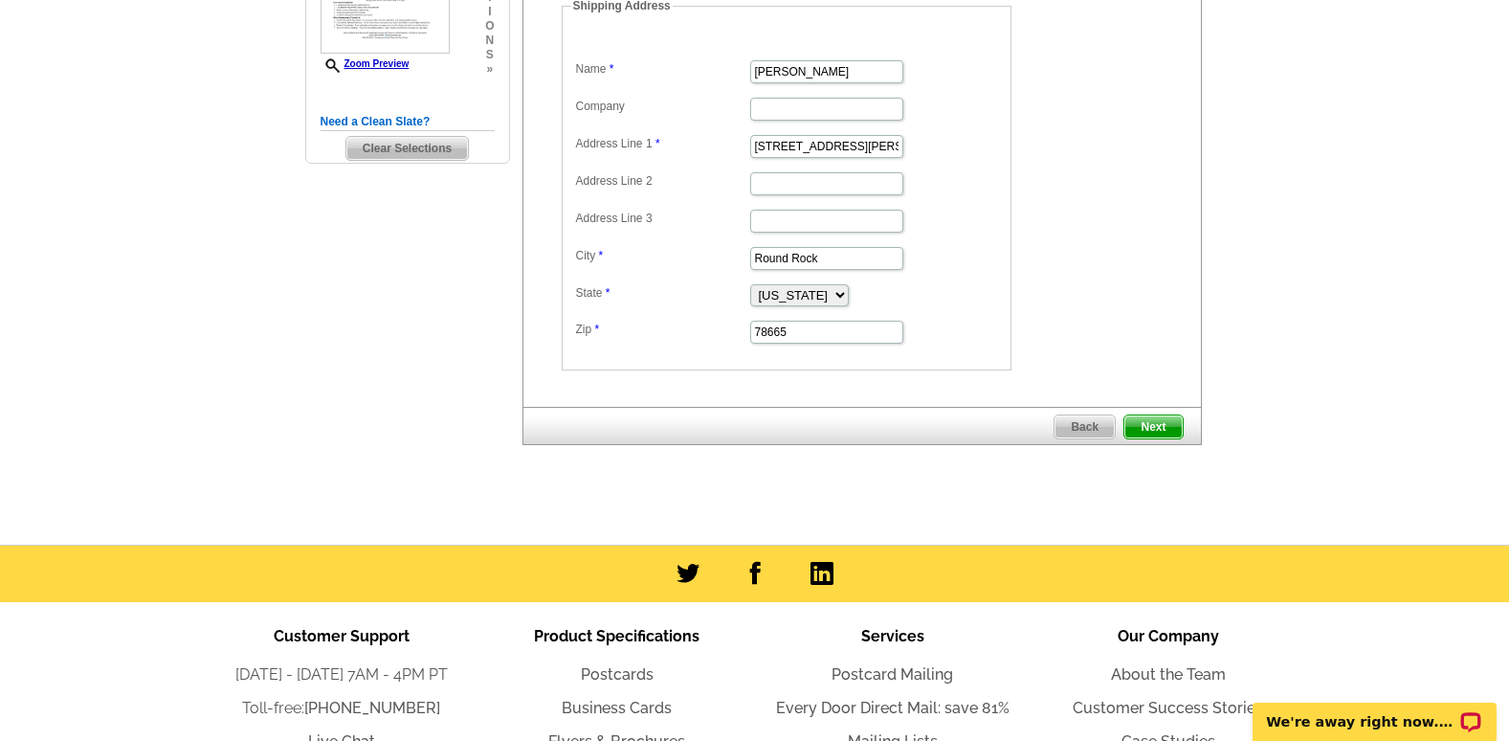
scroll to position [574, 0]
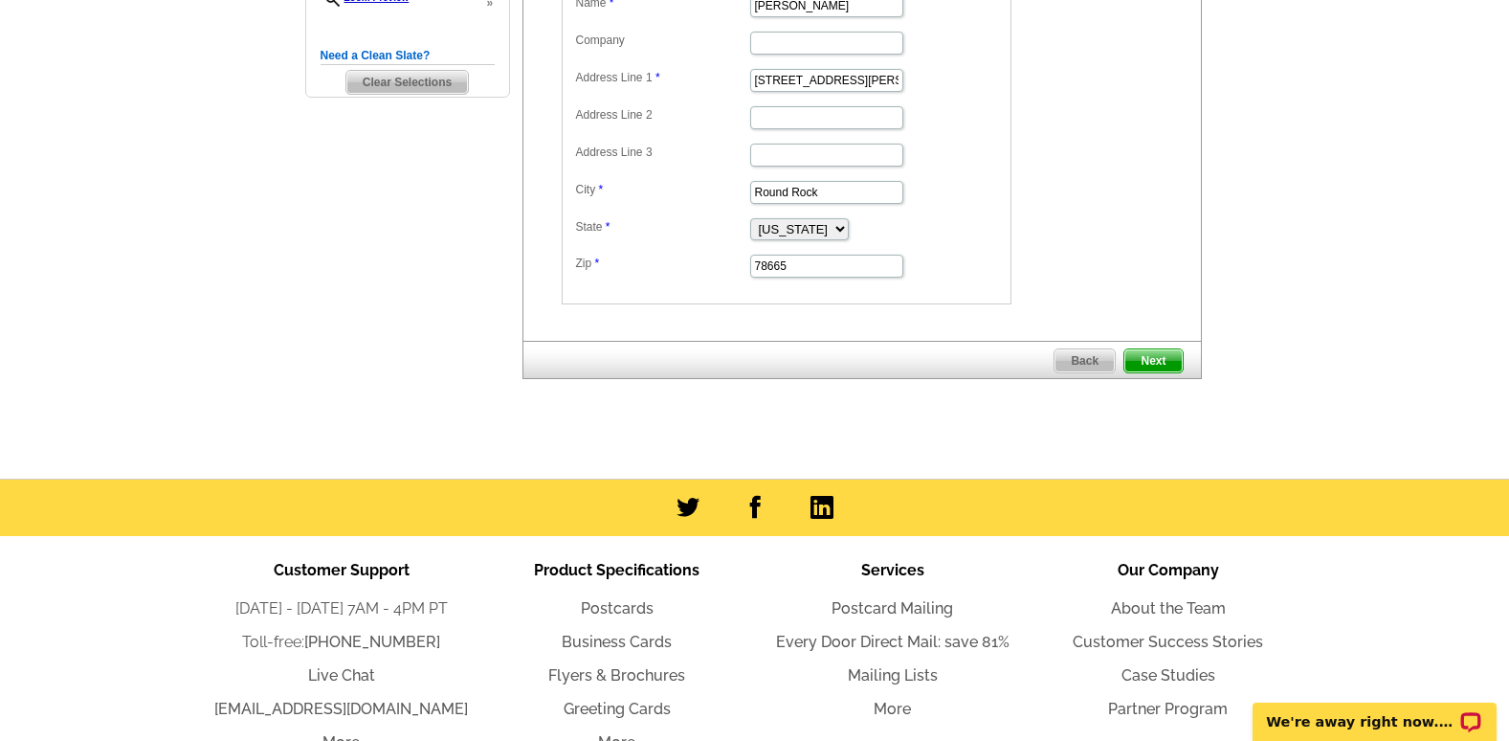
click at [1168, 364] on span "Next" at bounding box center [1152, 360] width 57 height 23
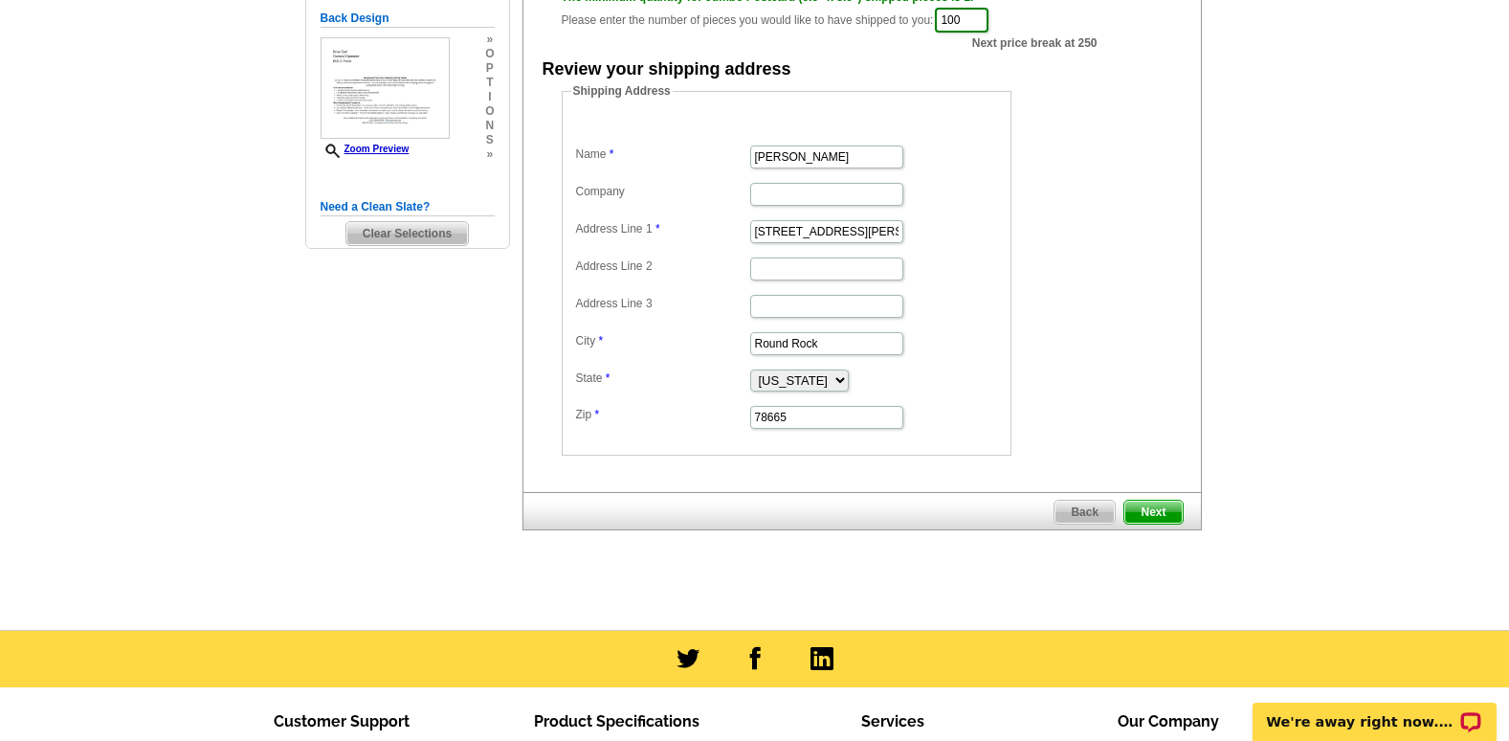
scroll to position [96, 0]
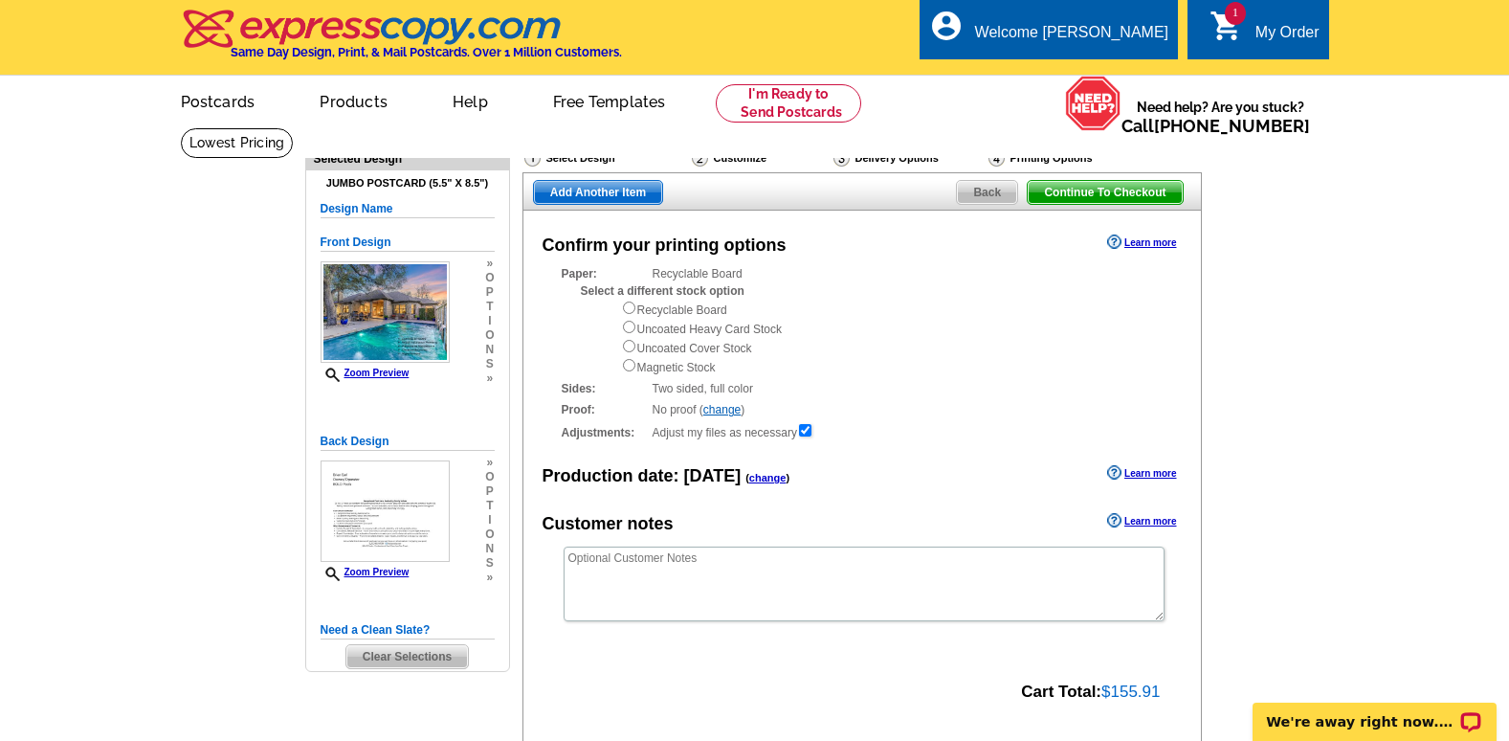
click at [724, 414] on link "change" at bounding box center [721, 409] width 37 height 13
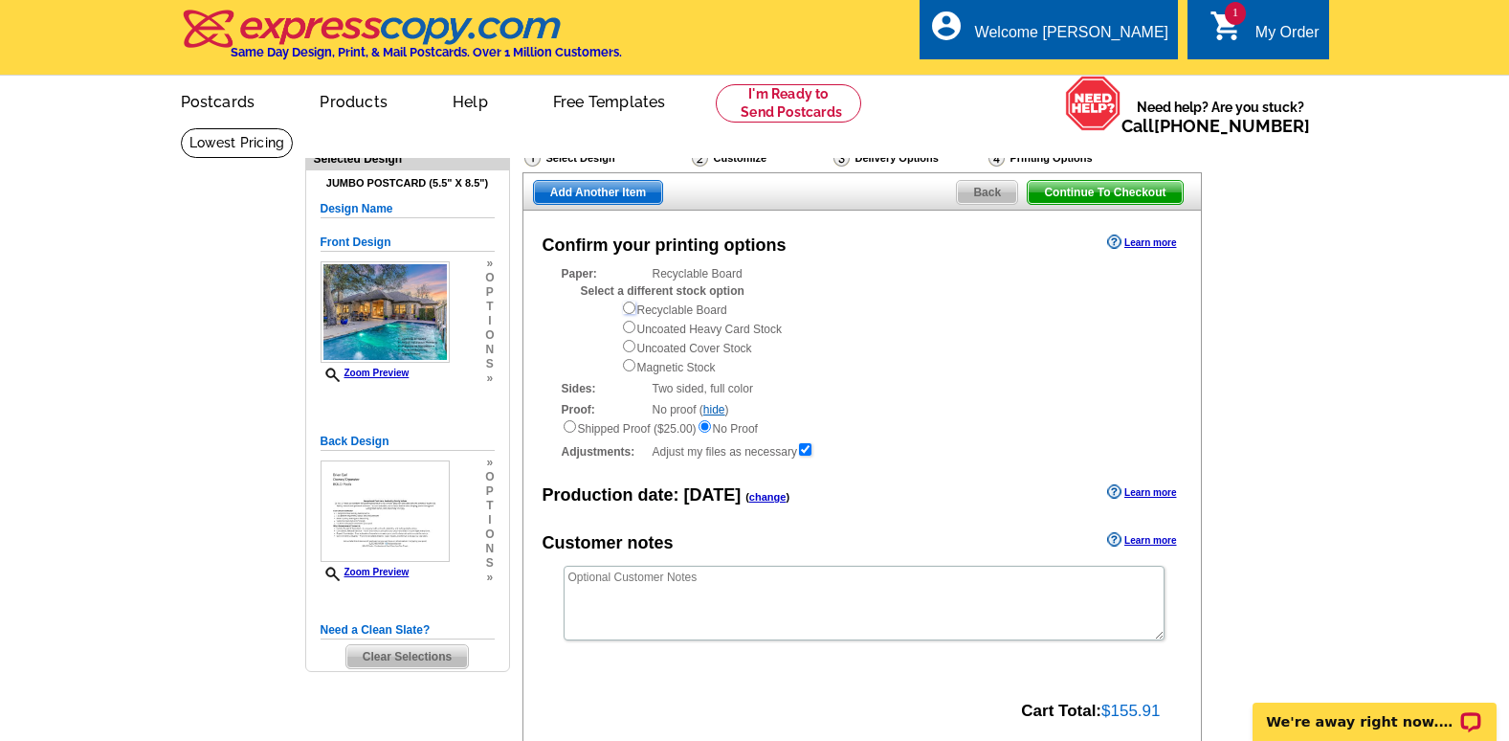
click at [632, 310] on input "radio" at bounding box center [629, 307] width 12 height 12
radio input "true"
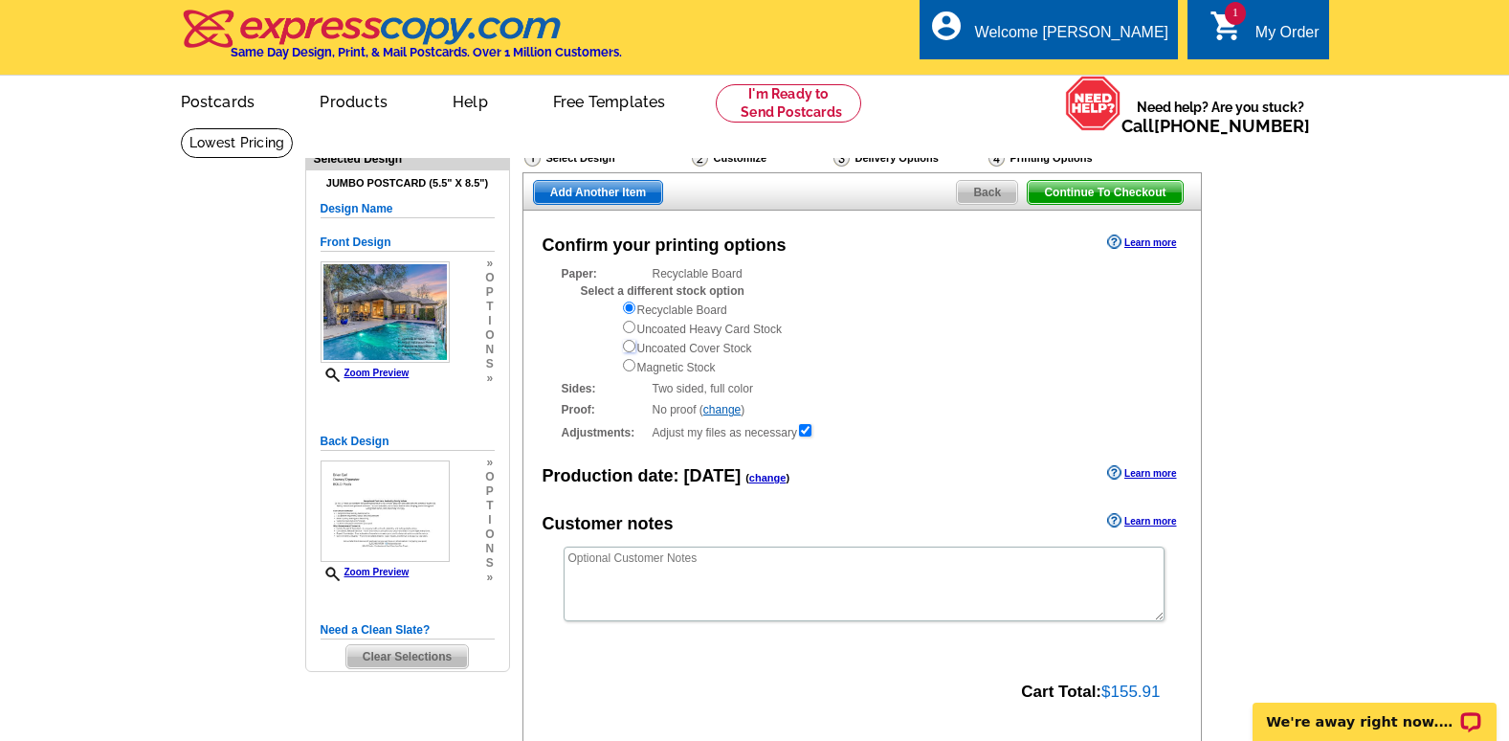
click at [628, 348] on input "radio" at bounding box center [629, 346] width 12 height 12
radio input "true"
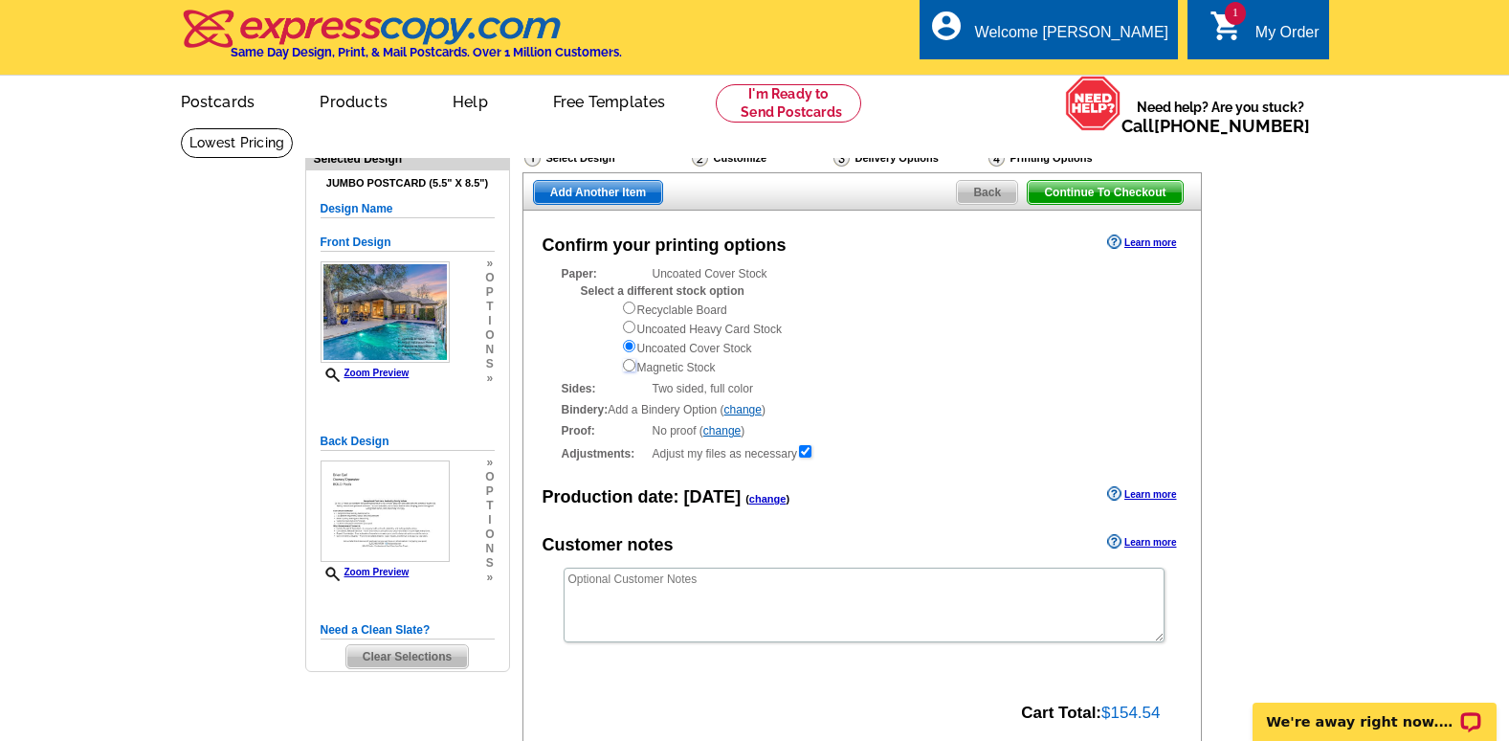
click at [627, 366] on input "radio" at bounding box center [629, 365] width 12 height 12
radio input "true"
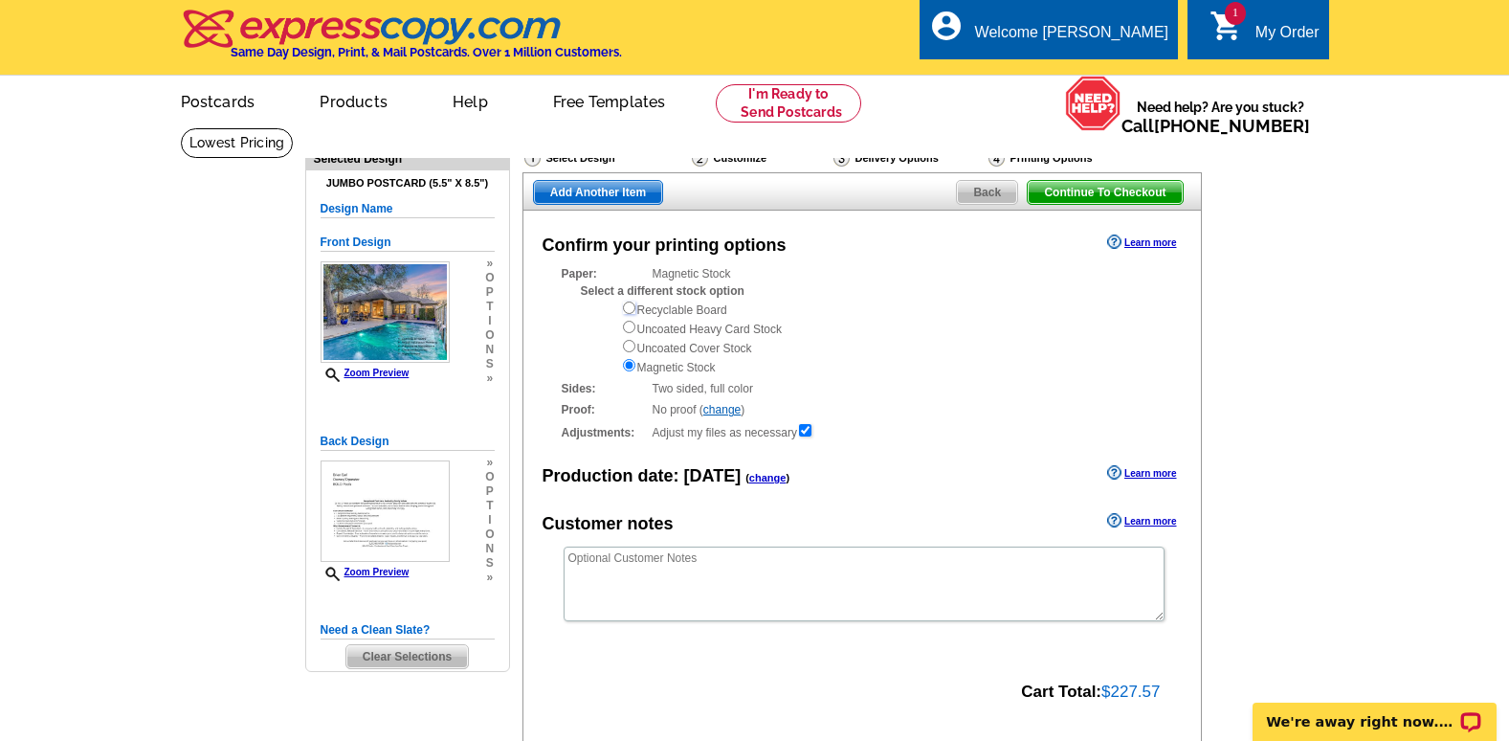
click at [630, 310] on input "radio" at bounding box center [629, 307] width 12 height 12
radio input "true"
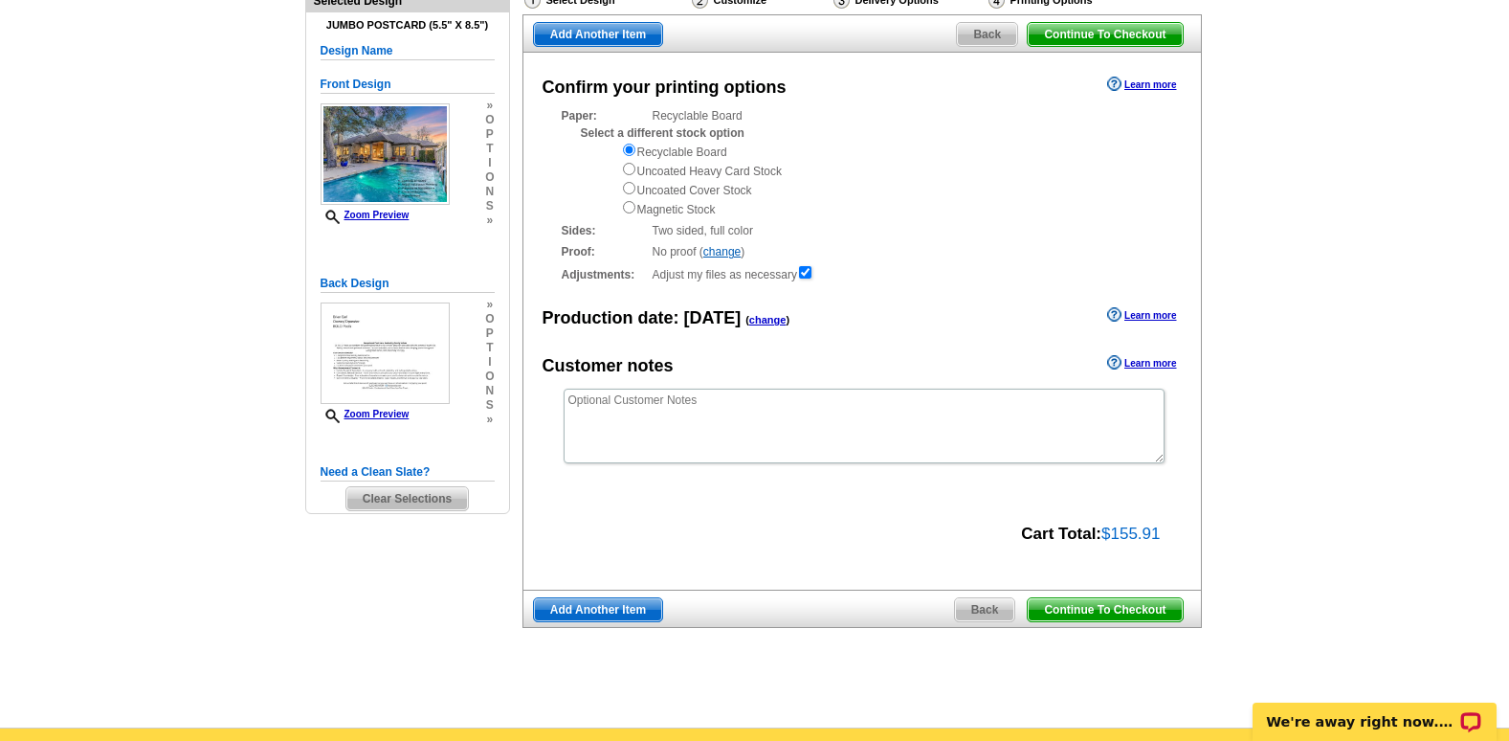
scroll to position [191, 0]
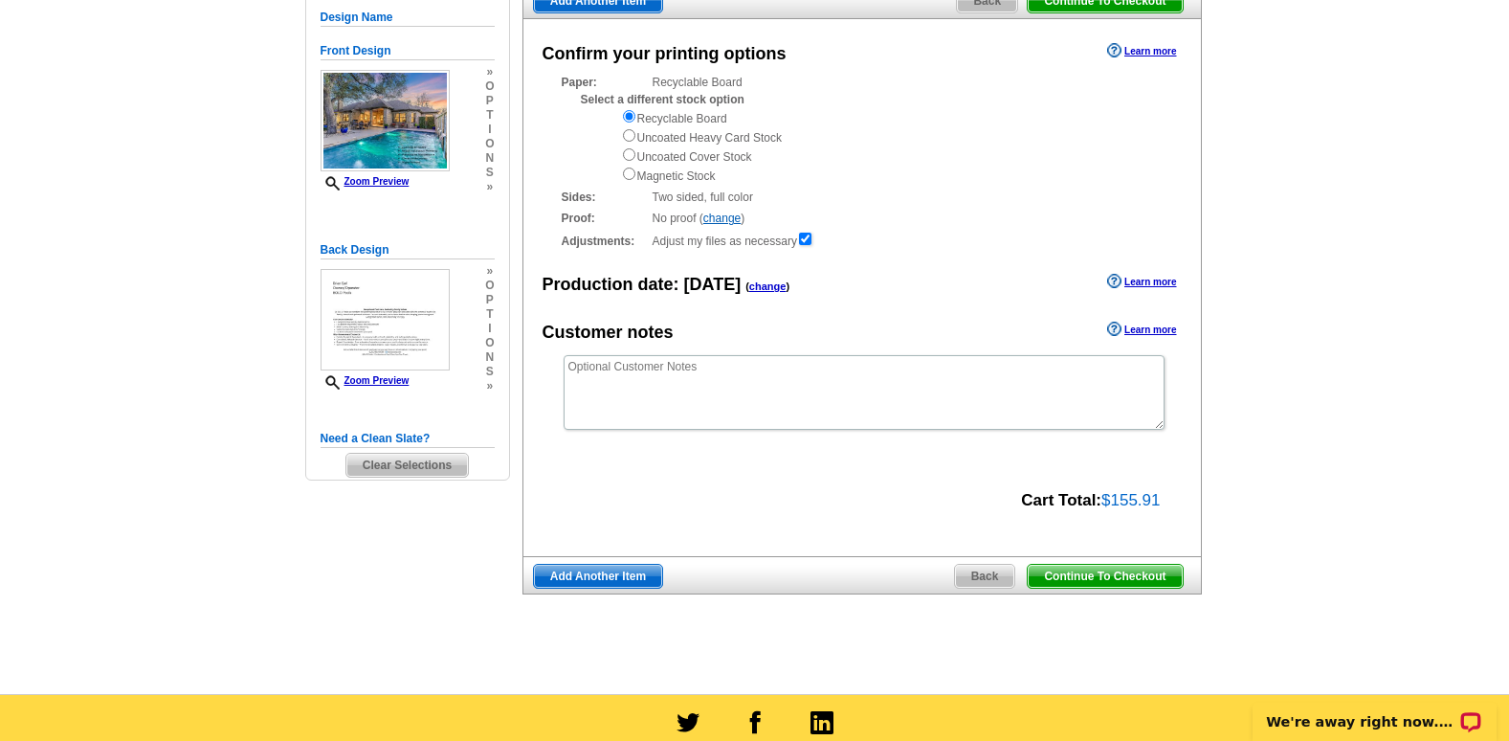
click at [1163, 51] on link "Learn more" at bounding box center [1141, 50] width 69 height 15
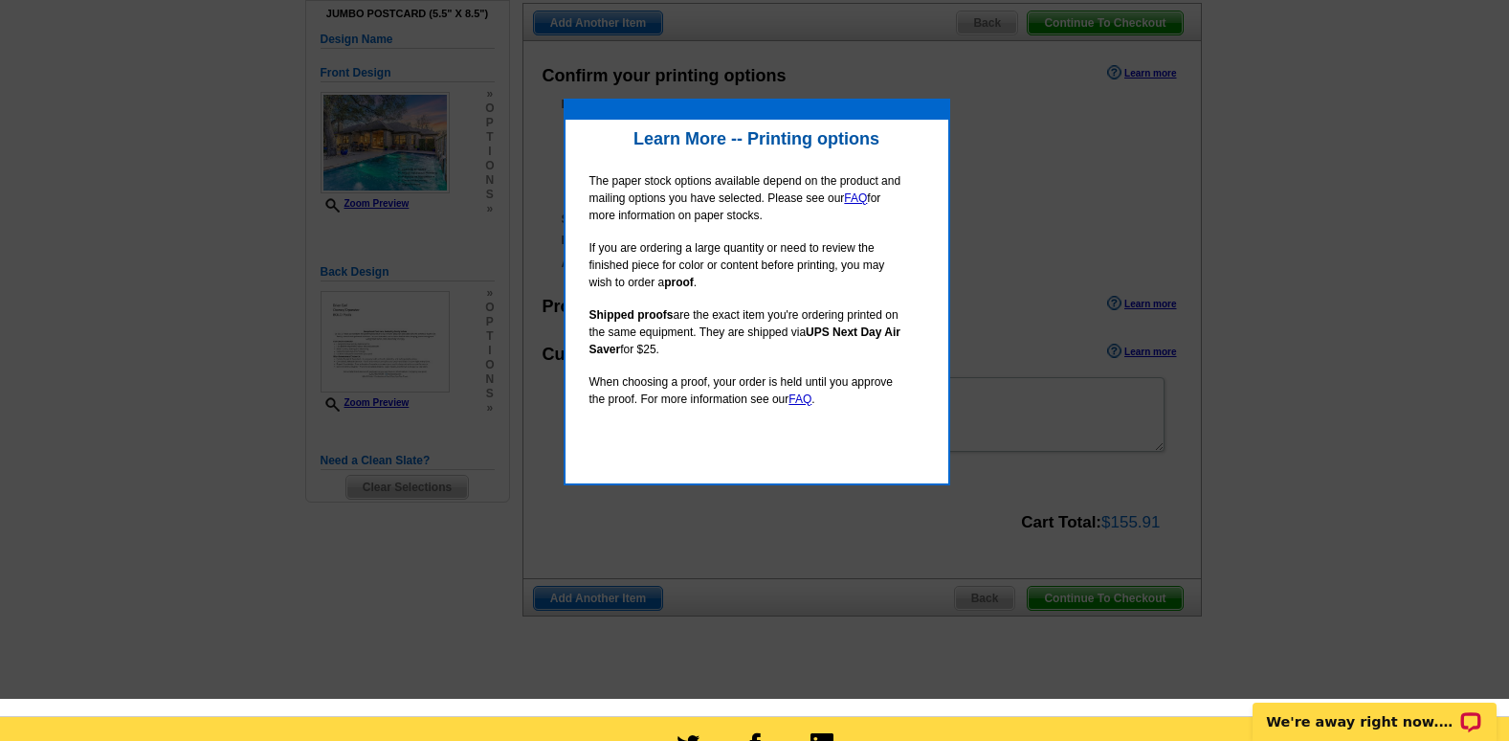
scroll to position [0, 0]
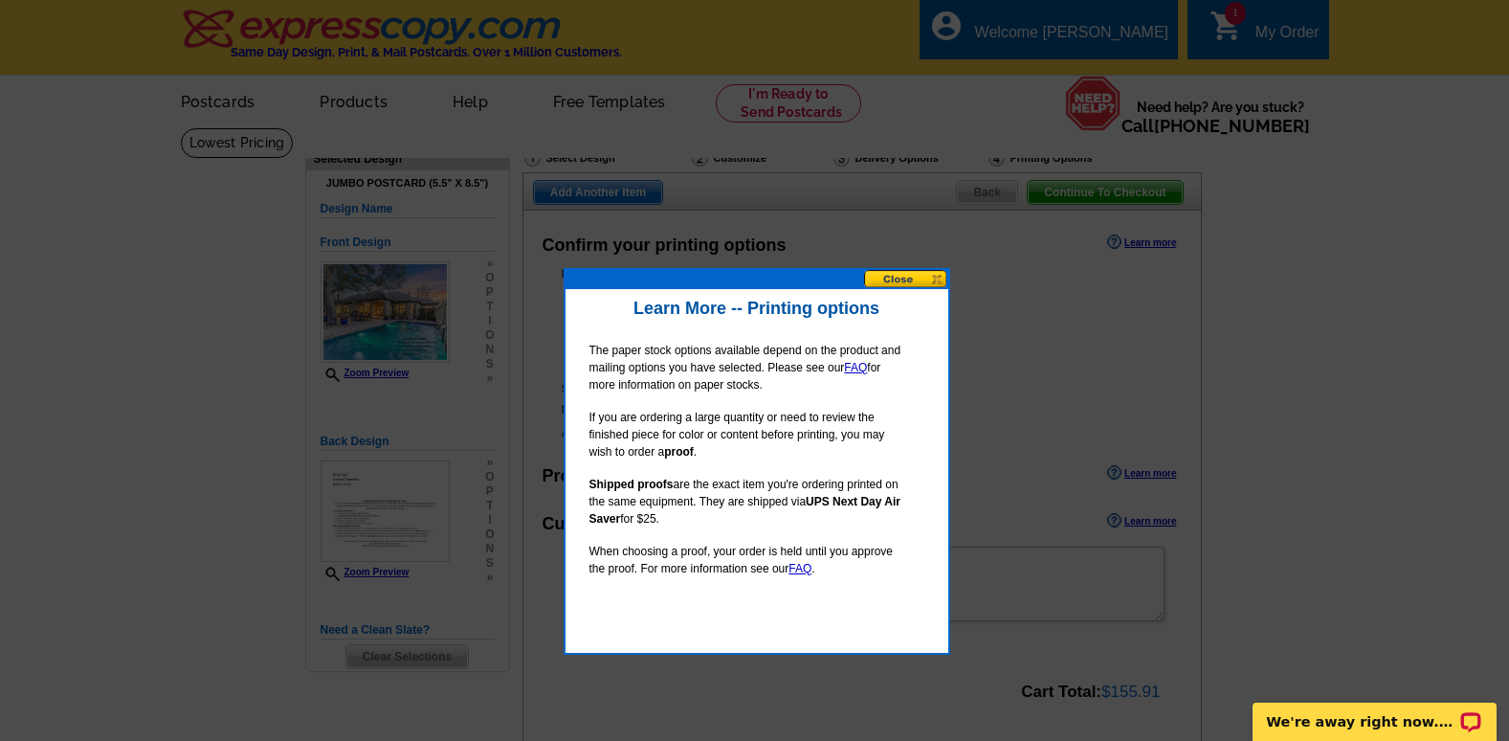
click at [903, 277] on button at bounding box center [906, 279] width 84 height 18
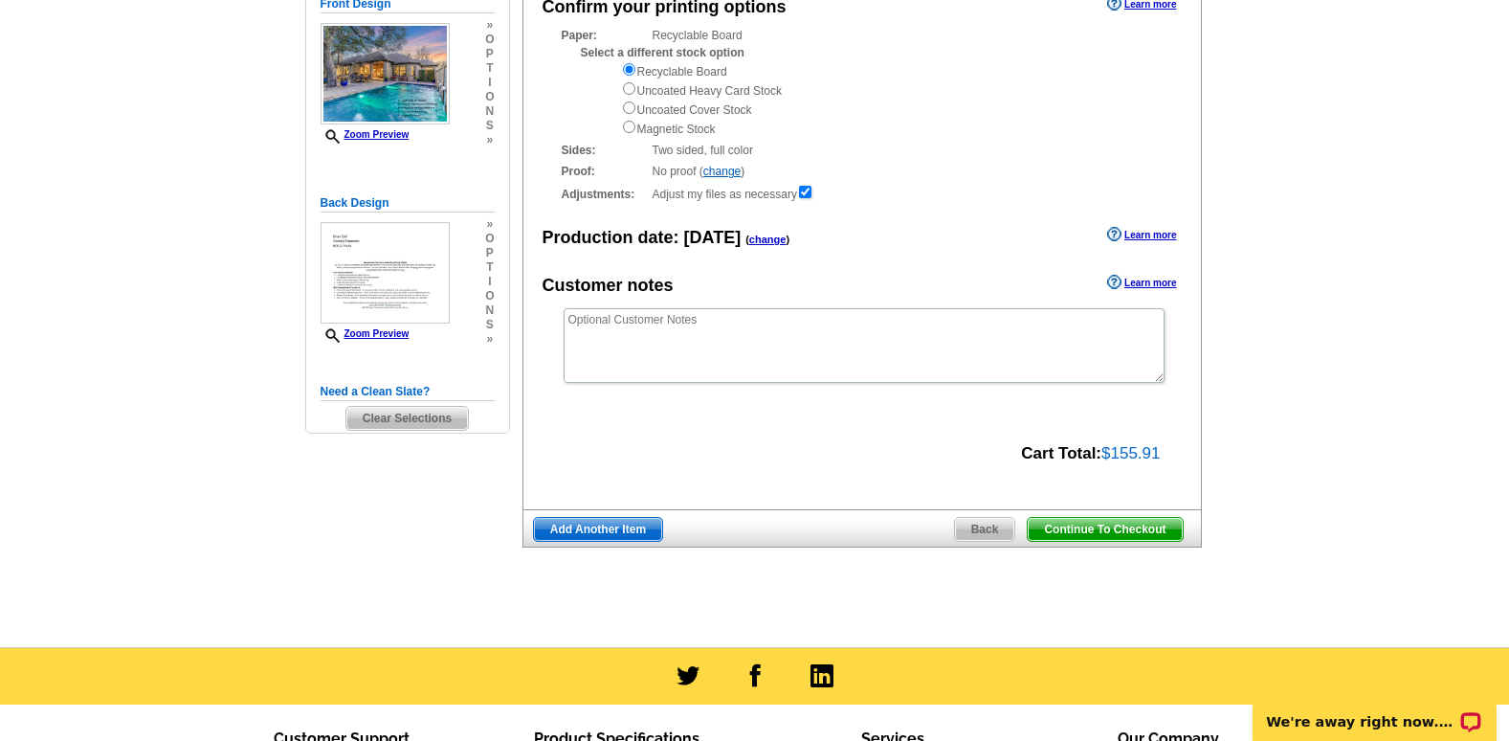
scroll to position [191, 0]
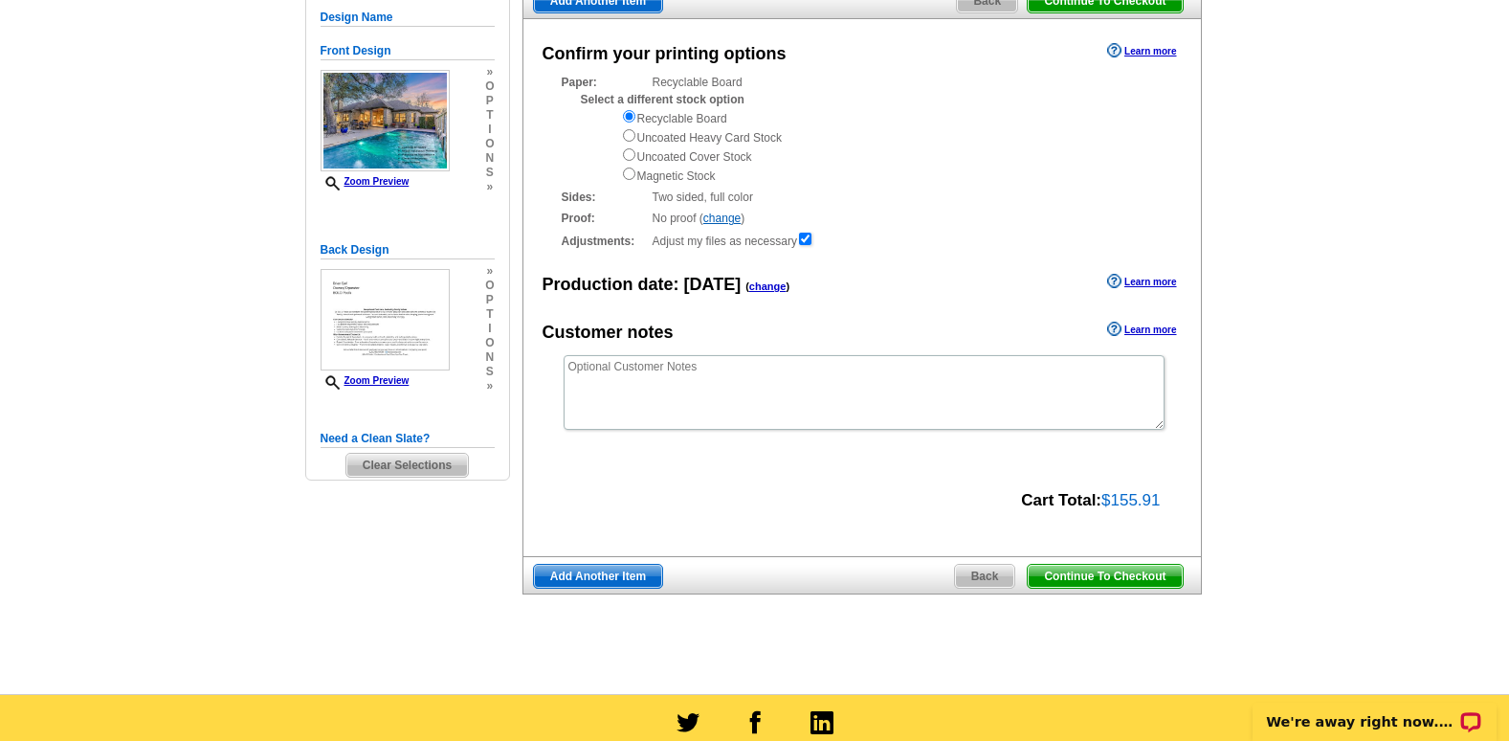
click at [759, 286] on link "change" at bounding box center [767, 285] width 37 height 11
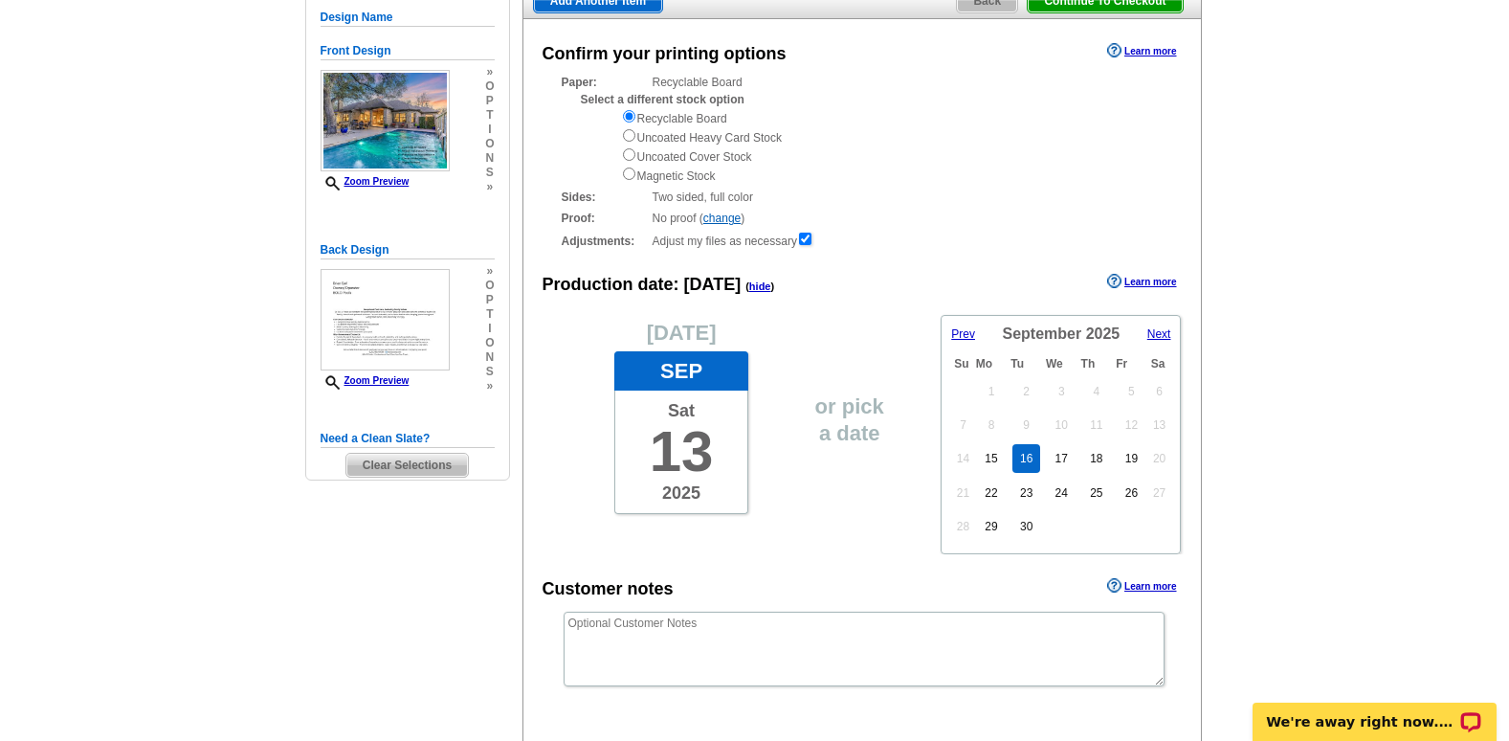
click at [1029, 464] on link "16" at bounding box center [1026, 458] width 28 height 29
click at [935, 213] on div "Proof: No proof ( change ) Shipped Proof ($25.00) No Proof" at bounding box center [862, 218] width 601 height 17
click at [1307, 256] on main "Need Help? call 800-260-5887, chat with support, or have our designers make som…" at bounding box center [754, 443] width 1509 height 1014
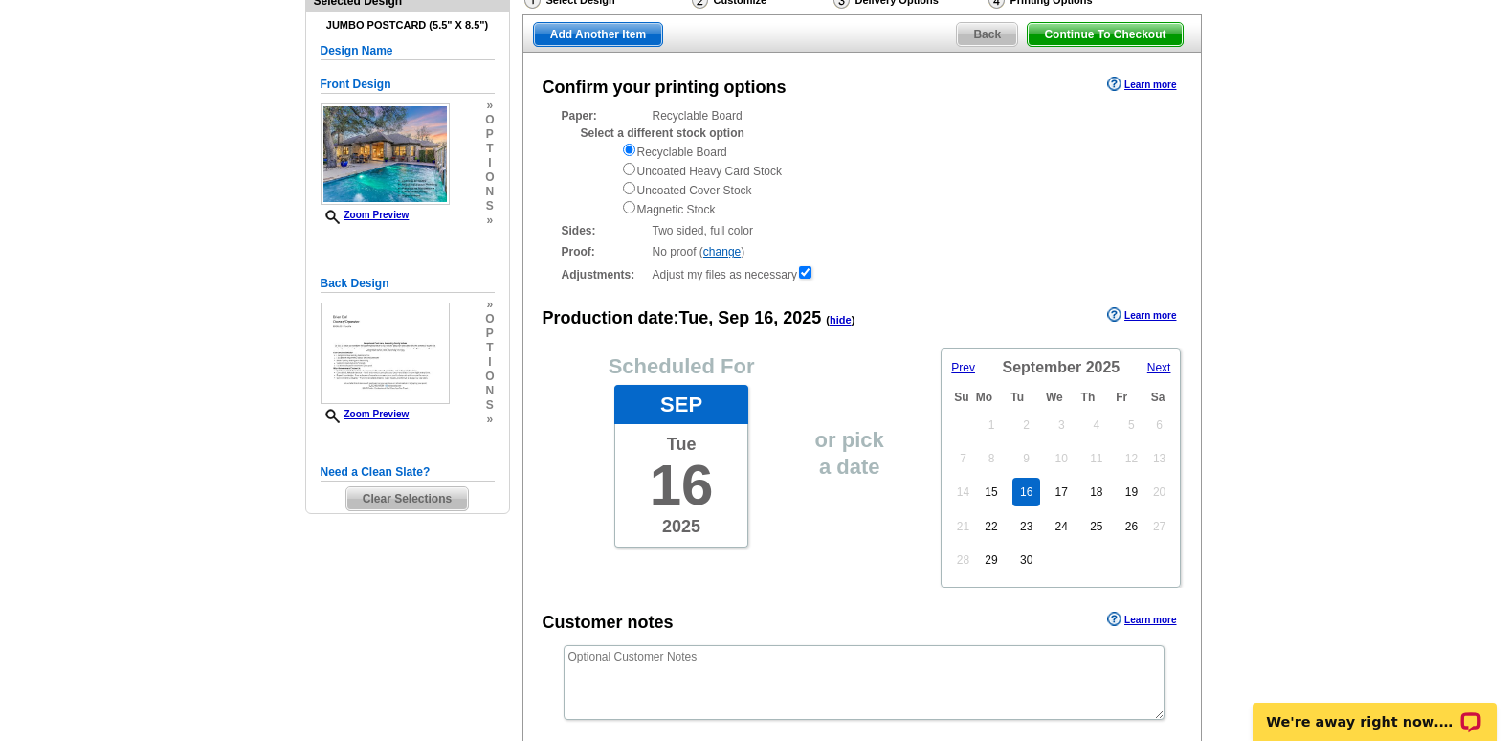
scroll to position [383, 0]
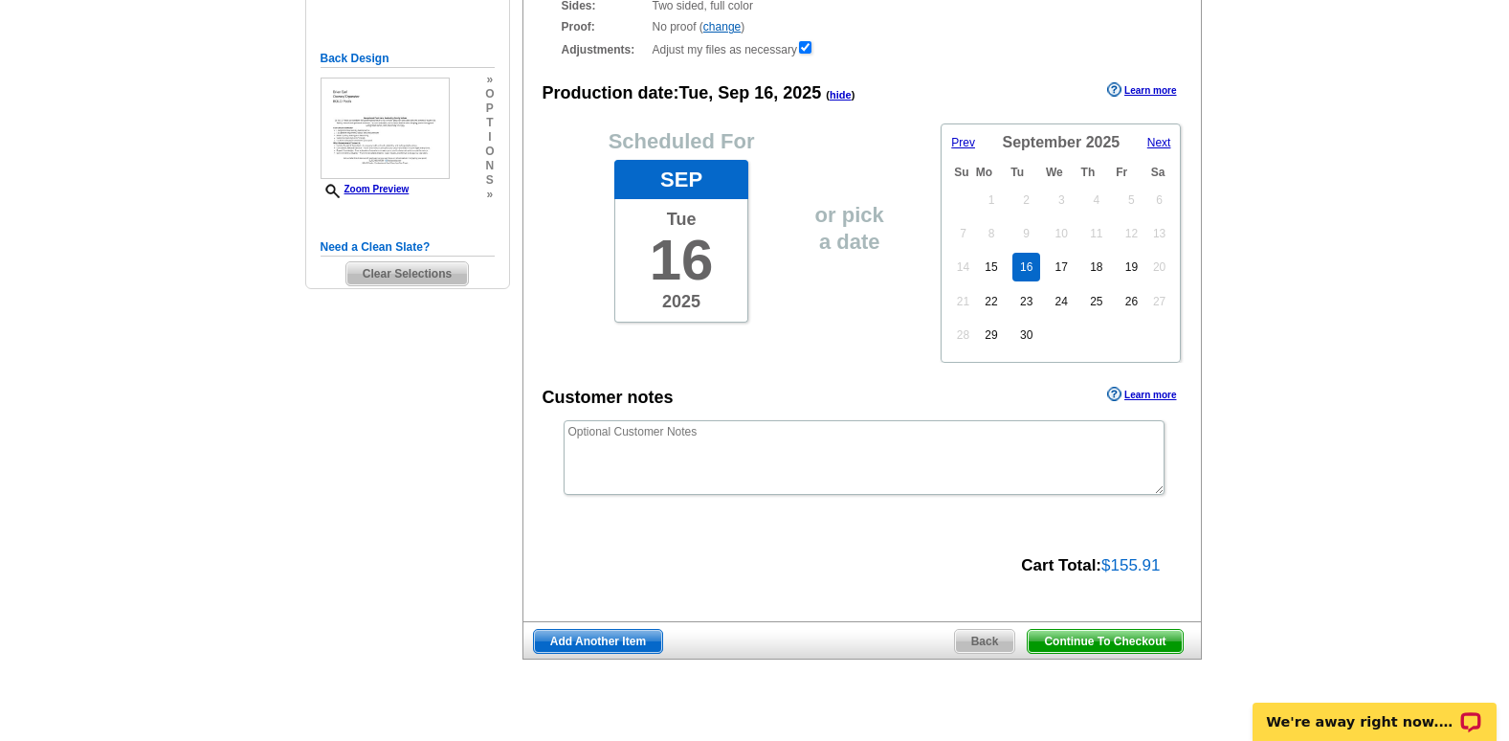
click at [1114, 652] on span "Continue To Checkout" at bounding box center [1105, 641] width 154 height 23
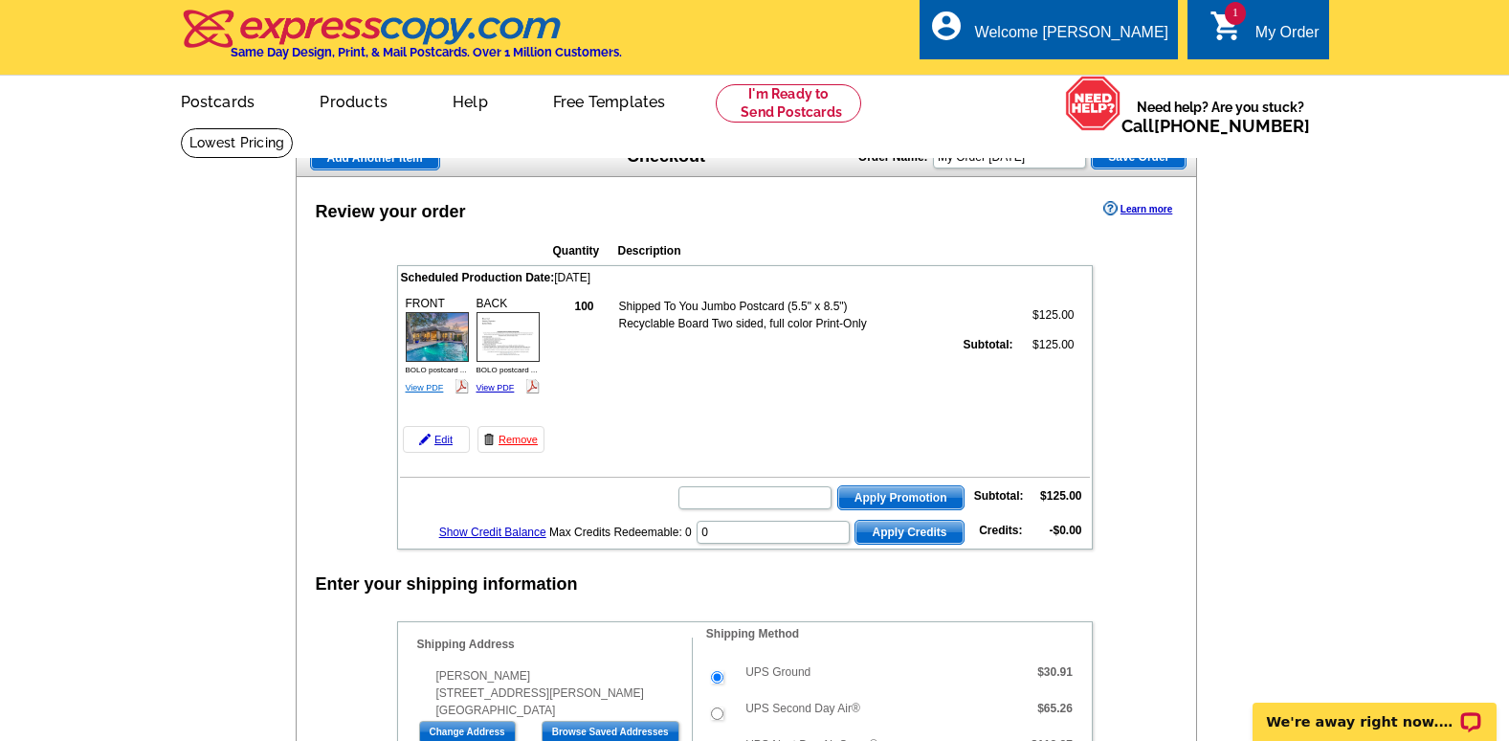
click at [428, 388] on link "View PDF" at bounding box center [425, 388] width 38 height 10
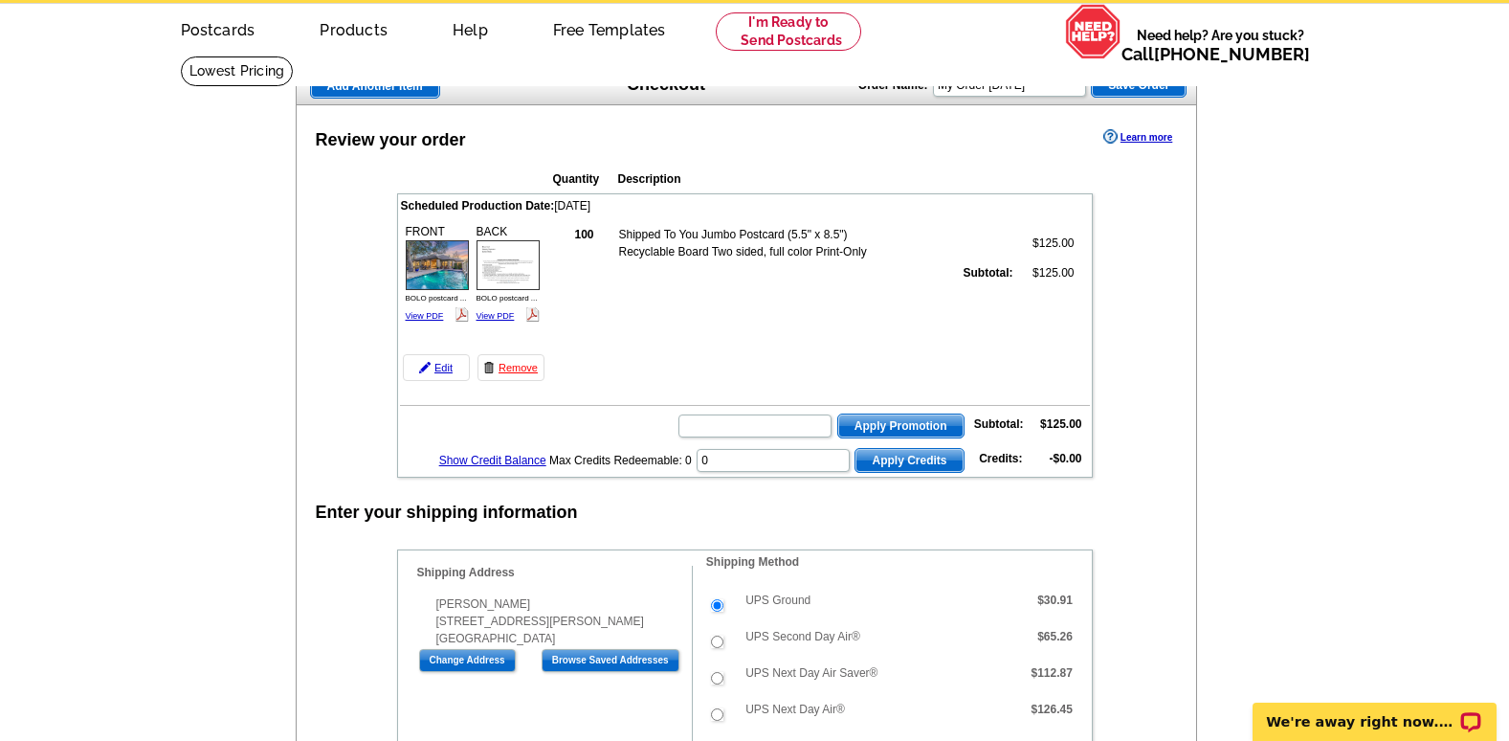
scroll to position [191, 0]
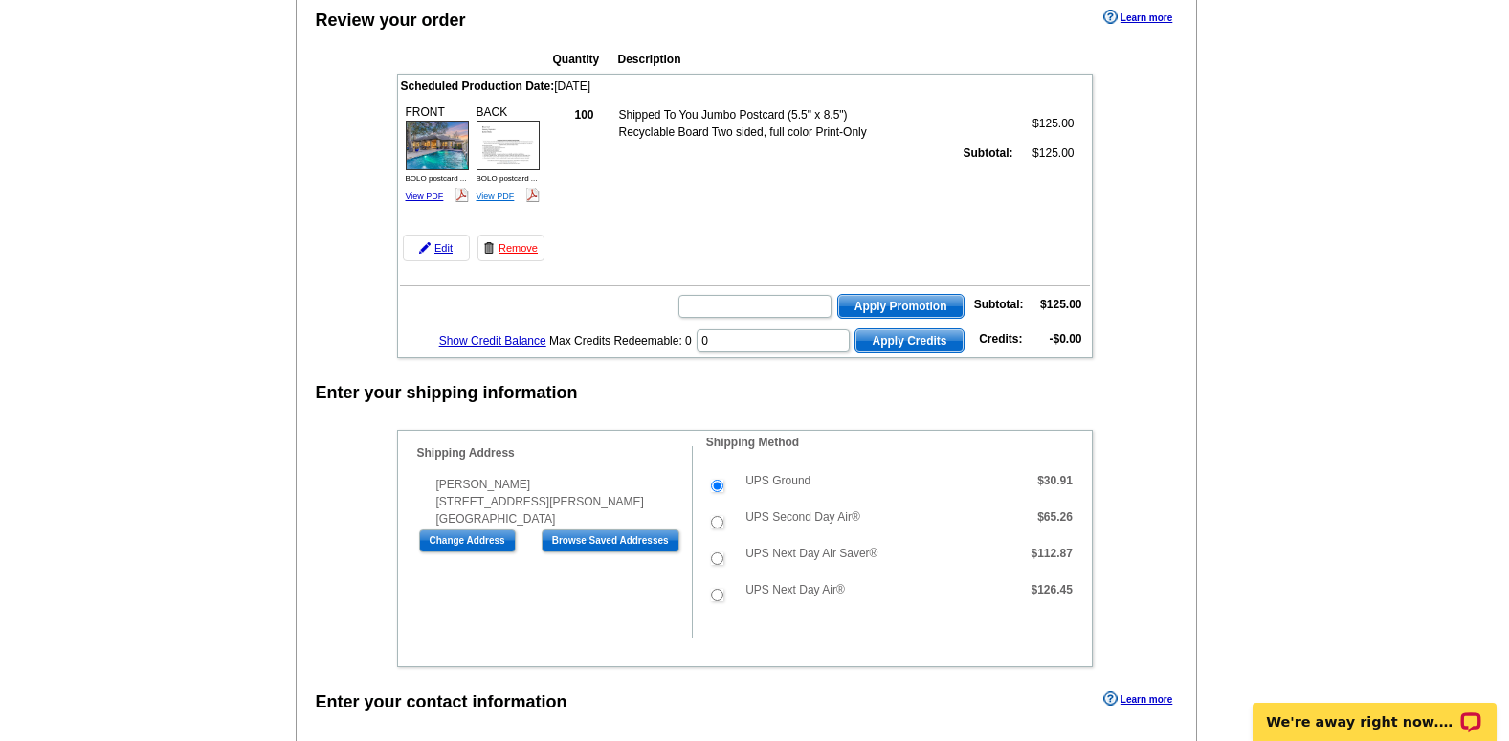
click at [488, 195] on link "View PDF" at bounding box center [495, 196] width 38 height 10
